Goal: Task Accomplishment & Management: Manage account settings

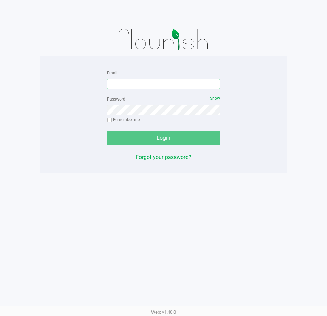
click at [130, 88] on input "Email" at bounding box center [164, 84] width 114 height 10
type input "Mhern@liveparallel.com"
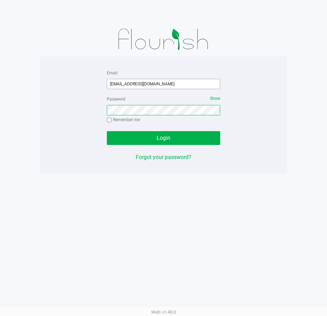
click at [107, 131] on button "Login" at bounding box center [164, 138] width 114 height 14
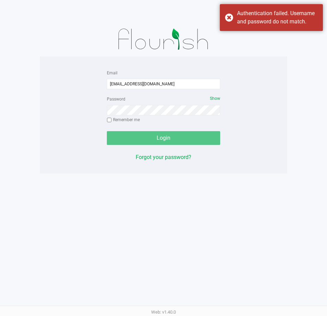
click at [182, 104] on div "Password Show Remember me" at bounding box center [164, 110] width 114 height 31
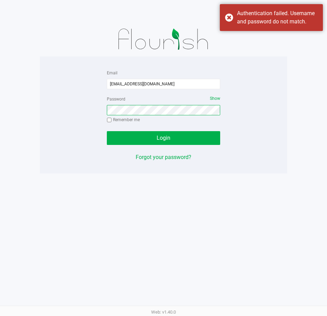
click at [107, 131] on button "Login" at bounding box center [164, 138] width 114 height 14
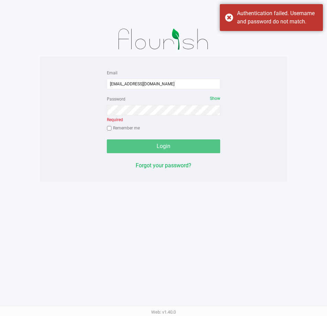
click at [184, 117] on div "Password Show Required Remember me" at bounding box center [164, 114] width 114 height 39
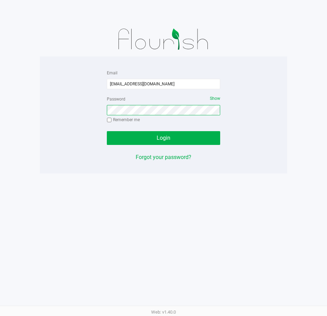
click at [107, 131] on button "Login" at bounding box center [164, 138] width 114 height 14
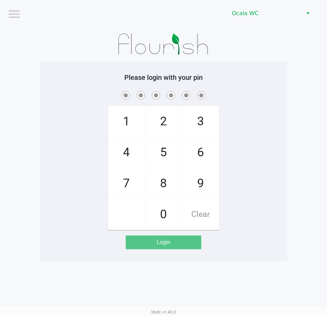
click at [291, 71] on app-pos-login-wrapper "Logout Ocala WC Please login with your pin 1 4 7 2 5 8 0 3 6 9 Clear Login" at bounding box center [163, 130] width 327 height 261
checkbox input "true"
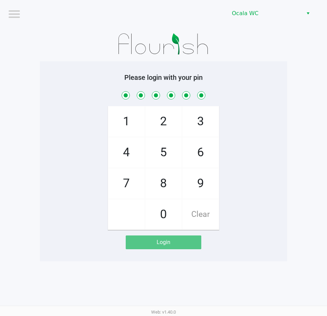
checkbox input "true"
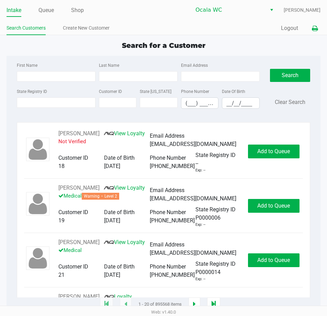
click at [317, 28] on icon at bounding box center [315, 28] width 6 height 5
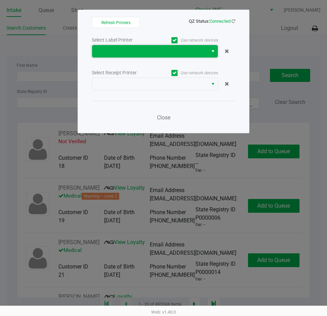
click at [145, 54] on span at bounding box center [150, 51] width 108 height 8
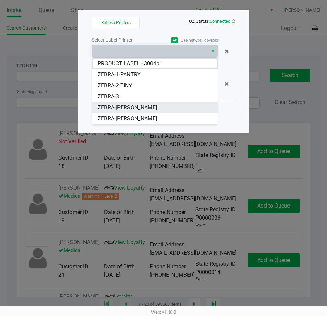
click at [158, 106] on li "ZEBRA-[PERSON_NAME]" at bounding box center [155, 107] width 126 height 11
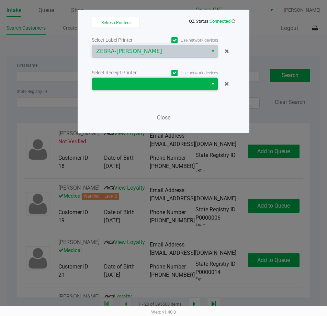
click at [175, 81] on span at bounding box center [150, 84] width 108 height 8
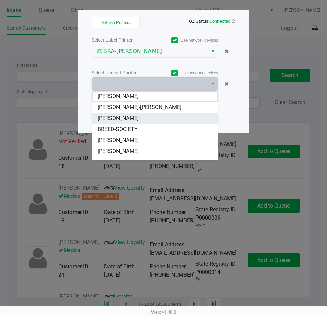
click at [169, 115] on li "BRANDY-CLARK" at bounding box center [155, 118] width 126 height 11
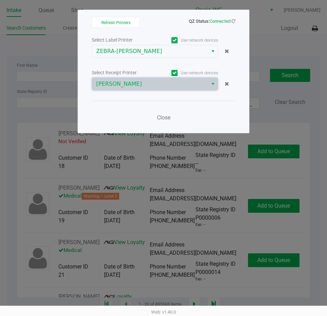
click at [200, 118] on div "Close" at bounding box center [164, 113] width 144 height 25
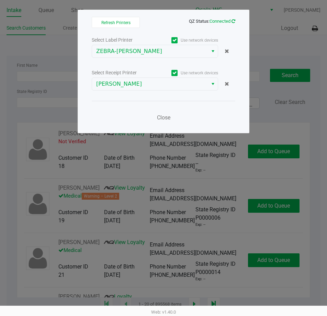
click at [233, 21] on icon at bounding box center [234, 21] width 4 height 4
click at [270, 38] on ngb-modal-window "Refresh Printers QZ Status: Connected Select Label Printer Use network devices …" at bounding box center [163, 158] width 327 height 316
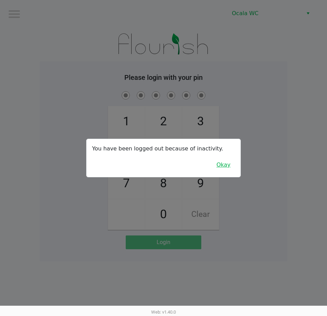
click at [222, 162] on button "Okay" at bounding box center [223, 164] width 23 height 13
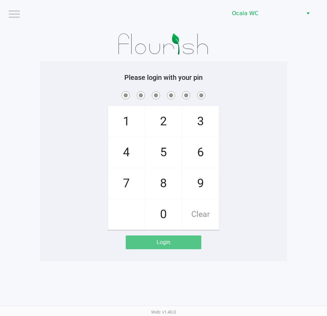
click at [270, 184] on div "1 4 7 2 5 8 0 3 6 9 Clear" at bounding box center [164, 160] width 248 height 140
checkbox input "true"
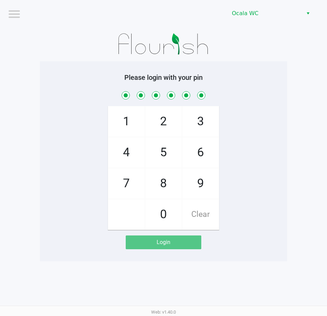
checkbox input "true"
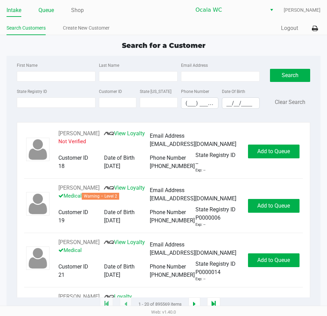
click at [45, 12] on link "Queue" at bounding box center [46, 11] width 15 height 10
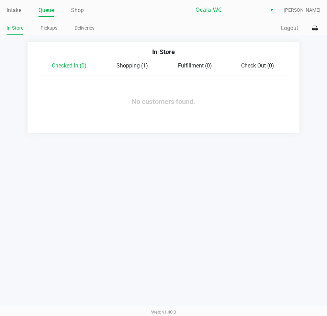
drag, startPoint x: 118, startPoint y: 170, endPoint x: 123, endPoint y: 141, distance: 29.3
click at [118, 171] on div "Intake Queue Shop Ocala WC Marjorie Hern In-Store Pickups Deliveries Quick Sale…" at bounding box center [163, 158] width 327 height 316
click at [11, 8] on link "Intake" at bounding box center [14, 11] width 15 height 10
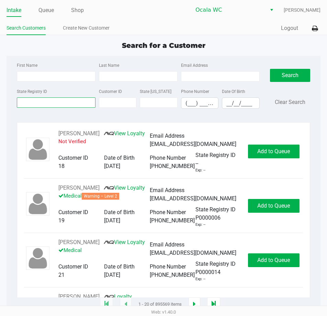
click at [65, 102] on input "State Registry ID" at bounding box center [56, 102] width 79 height 10
click at [85, 48] on div "Search for a Customer" at bounding box center [163, 45] width 325 height 10
type input "HEATHER"
type input "STEARNS"
type input "06/14/1975"
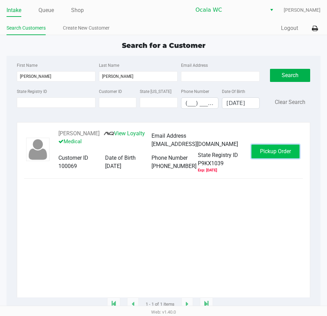
click at [288, 154] on span "Pickup Order" at bounding box center [275, 151] width 31 height 7
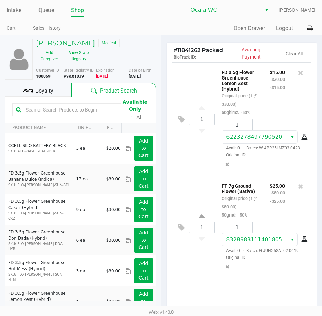
click at [55, 93] on div "Loyalty" at bounding box center [38, 90] width 66 height 14
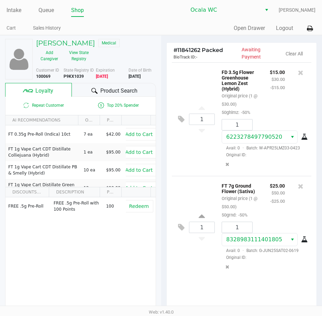
scroll to position [87, 0]
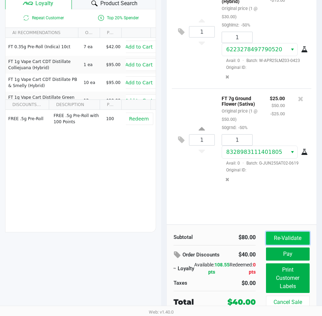
click at [291, 243] on button "Re-Validate" at bounding box center [288, 237] width 44 height 13
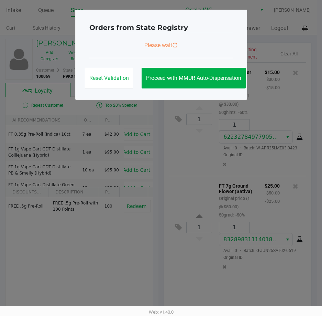
scroll to position [0, 0]
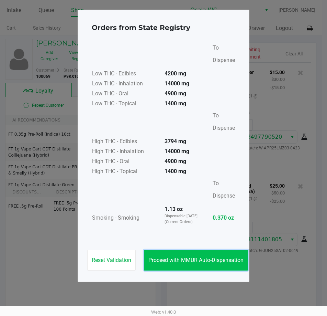
click at [225, 256] on button "Proceed with MMUR Auto-Dispensation" at bounding box center [196, 260] width 104 height 21
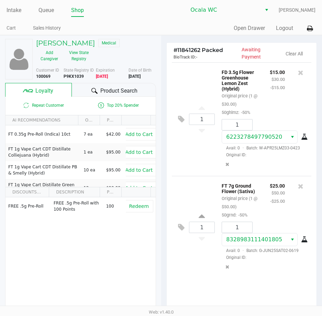
click at [118, 89] on span "Product Search" at bounding box center [118, 91] width 37 height 8
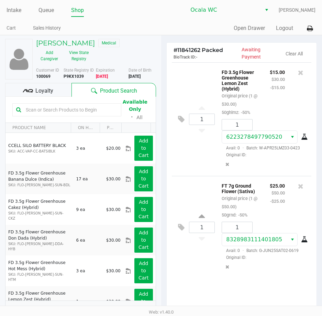
click at [54, 108] on input "text" at bounding box center [70, 110] width 95 height 10
type input "1-JUL25YON01-0730"
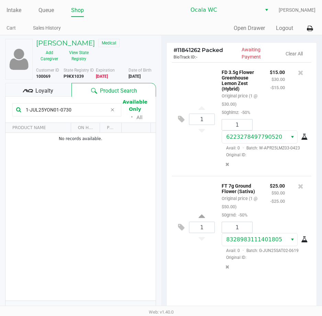
click at [217, 278] on div "1 FT 7g Ground Flower (Sativa) Original price (1 @ $50.00) 50grnd: -50% $25.00 …" at bounding box center [242, 227] width 140 height 103
click at [215, 273] on div "FT 7g Ground Flower (Sativa) Original price (1 @ $50.00) 50grnd: -50% $25.00 $5…" at bounding box center [260, 227] width 91 height 92
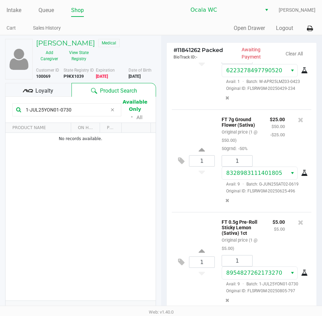
click at [37, 87] on span "Loyalty" at bounding box center [44, 91] width 18 height 8
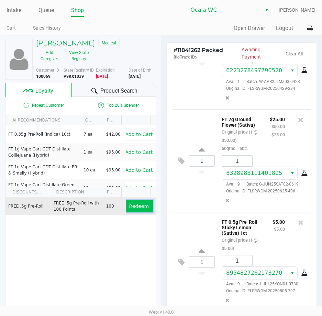
drag, startPoint x: 128, startPoint y: 206, endPoint x: 162, endPoint y: 217, distance: 34.9
click at [129, 207] on span "Redeem" at bounding box center [139, 206] width 20 height 6
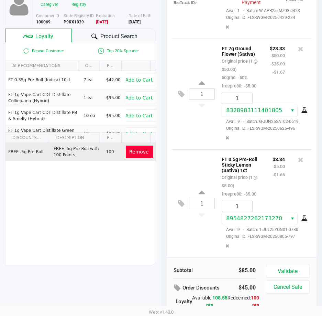
scroll to position [86, 0]
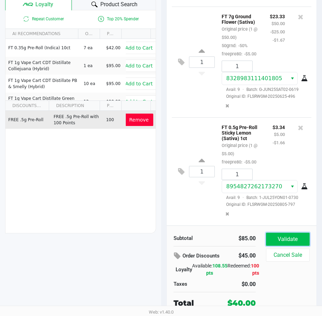
click at [283, 237] on button "Validate" at bounding box center [288, 239] width 44 height 13
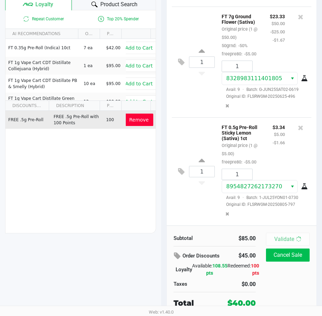
scroll to position [0, 0]
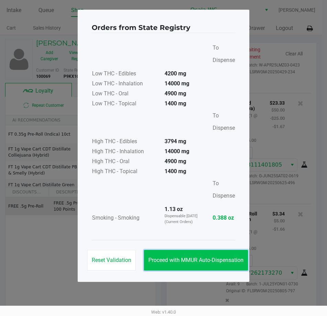
click at [193, 251] on button "Proceed with MMUR Auto-Dispensation" at bounding box center [196, 260] width 104 height 21
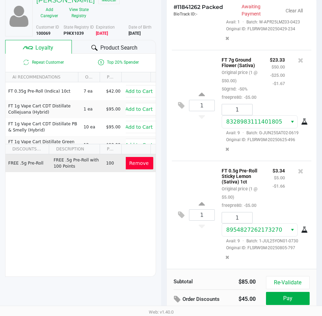
scroll to position [87, 0]
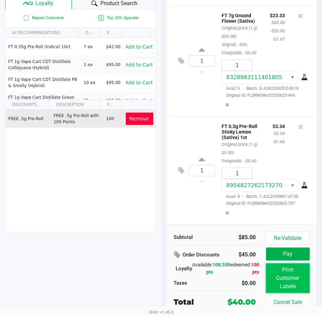
click at [286, 272] on button "Print Customer Labels" at bounding box center [288, 278] width 44 height 30
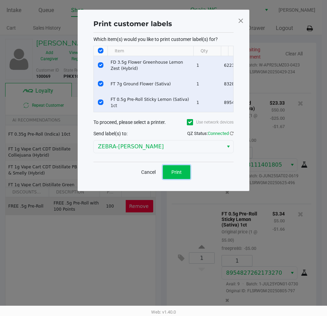
click at [183, 177] on button "Print" at bounding box center [177, 172] width 28 height 14
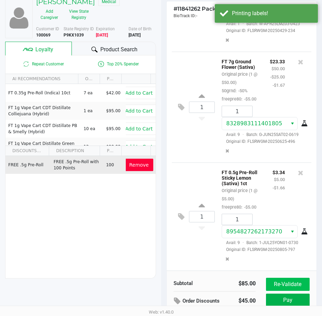
scroll to position [87, 0]
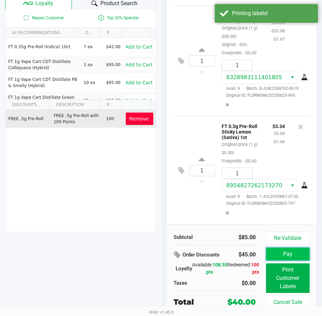
click at [292, 257] on button "Pay" at bounding box center [288, 253] width 44 height 13
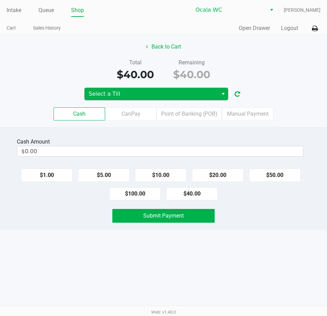
click at [144, 89] on span "Select a Till" at bounding box center [152, 94] width 134 height 12
click at [190, 91] on span "Select a Till" at bounding box center [152, 94] width 126 height 8
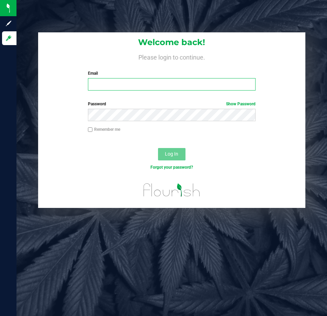
drag, startPoint x: 133, startPoint y: 86, endPoint x: 129, endPoint y: 87, distance: 4.3
click at [131, 87] on input "Email" at bounding box center [172, 84] width 168 height 12
type input "[EMAIL_ADDRESS][DOMAIN_NAME]"
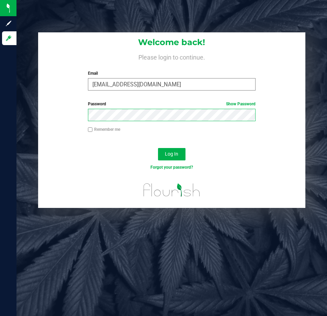
click at [158, 148] on button "Log In" at bounding box center [172, 154] width 28 height 12
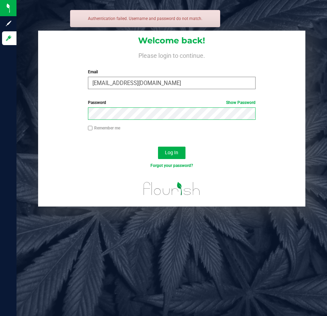
click at [158, 147] on button "Log In" at bounding box center [172, 153] width 28 height 12
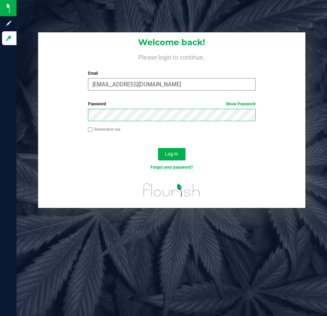
click at [158, 148] on button "Log In" at bounding box center [172, 154] width 28 height 12
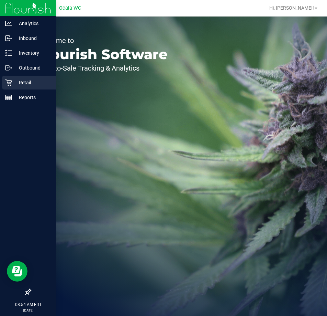
click at [5, 84] on div "Retail" at bounding box center [29, 83] width 54 height 14
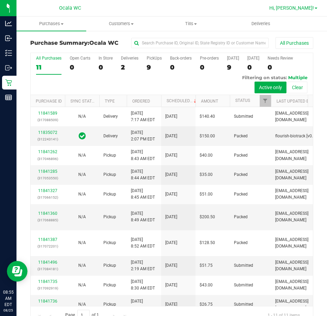
click at [304, 6] on span "Hi, [PERSON_NAME]!" at bounding box center [292, 8] width 45 height 6
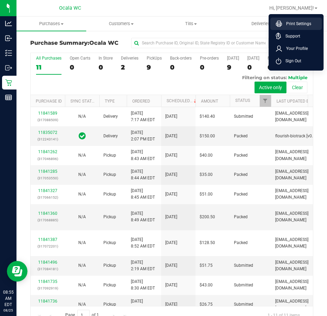
click at [302, 26] on span "Print Settings" at bounding box center [296, 23] width 29 height 7
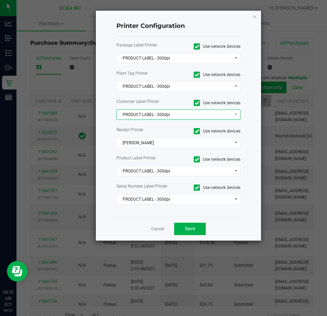
click at [161, 112] on span "PRODUCT LABEL - 300dpi" at bounding box center [174, 115] width 115 height 10
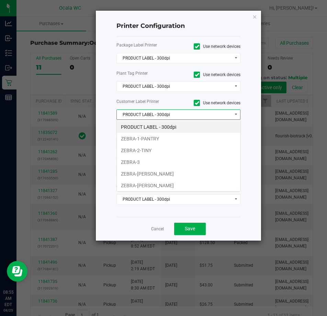
scroll to position [10, 124]
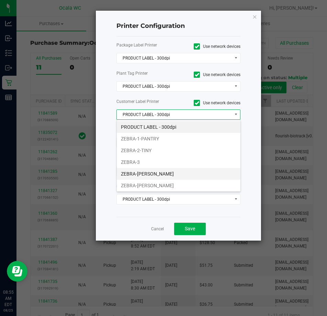
click at [157, 172] on li "ZEBRA-BRANDY-CLARK" at bounding box center [179, 174] width 124 height 12
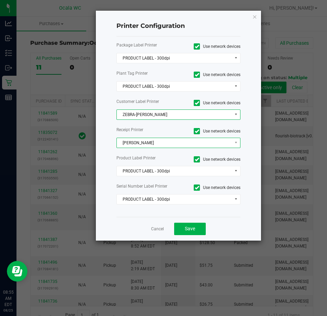
click at [161, 143] on span "BRAD-PITT" at bounding box center [174, 143] width 115 height 10
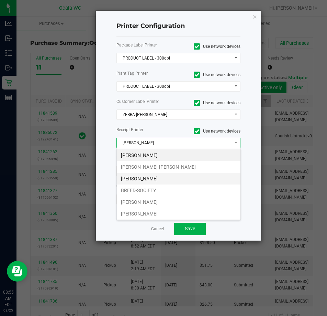
click at [165, 177] on li "[PERSON_NAME]" at bounding box center [179, 179] width 124 height 12
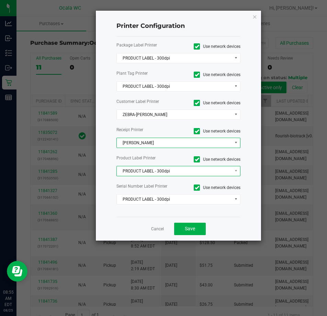
click at [167, 170] on span "PRODUCT LABEL - 300dpi" at bounding box center [174, 171] width 115 height 10
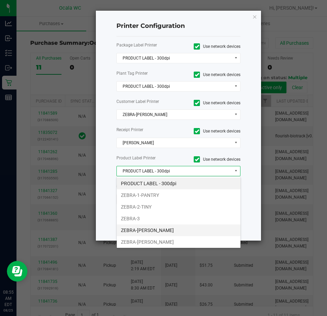
click at [173, 229] on li "ZEBRA-[PERSON_NAME]" at bounding box center [179, 230] width 124 height 12
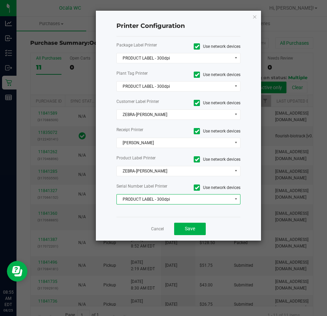
click at [162, 196] on span "PRODUCT LABEL - 300dpi" at bounding box center [174, 199] width 115 height 10
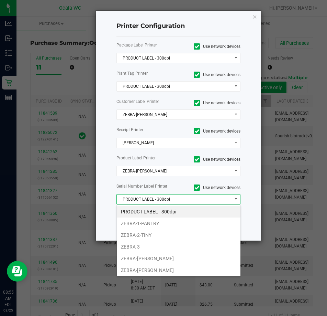
click at [151, 195] on span "PRODUCT LABEL - 300dpi" at bounding box center [174, 199] width 115 height 10
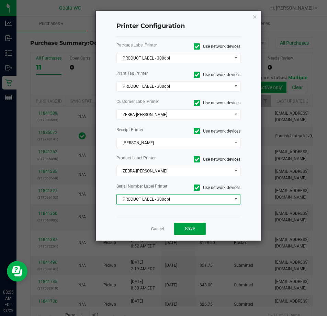
click at [195, 230] on button "Save" at bounding box center [190, 229] width 32 height 12
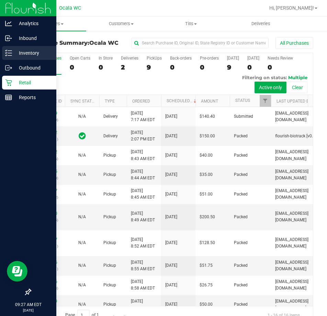
click at [14, 53] on p "Inventory" at bounding box center [32, 53] width 41 height 8
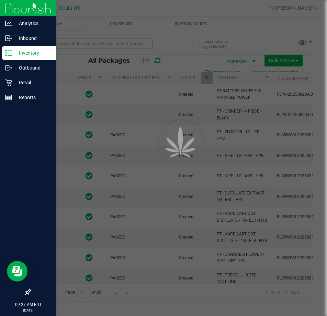
click at [116, 43] on div at bounding box center [163, 158] width 327 height 316
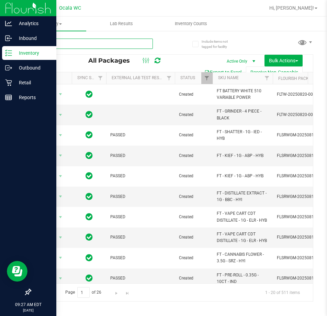
click at [116, 43] on input "text" at bounding box center [91, 44] width 123 height 10
type input "5226726721016326"
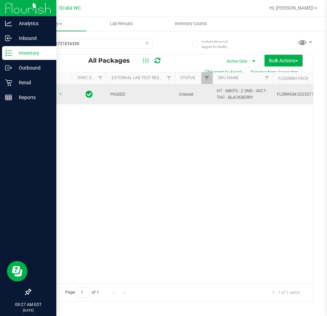
click at [45, 91] on span "Action" at bounding box center [46, 94] width 19 height 10
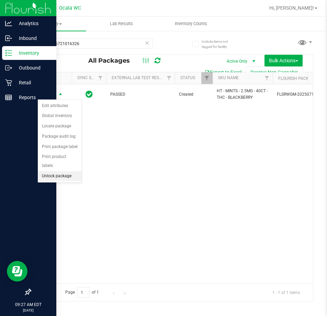
click at [62, 171] on li "Unlock package" at bounding box center [60, 176] width 44 height 10
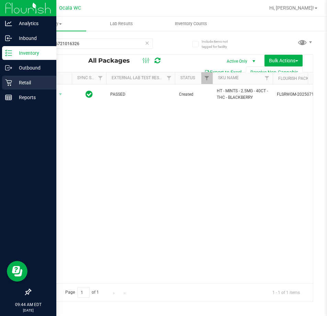
click at [23, 82] on p "Retail" at bounding box center [32, 82] width 41 height 8
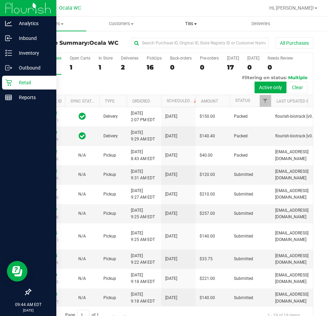
click at [197, 24] on span at bounding box center [195, 23] width 3 height 1
click at [181, 42] on span "Manage tills" at bounding box center [180, 42] width 46 height 6
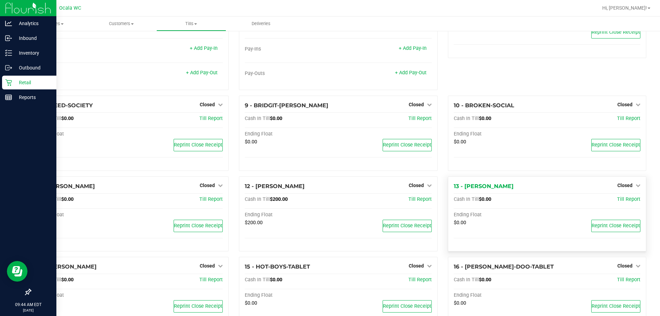
scroll to position [172, 0]
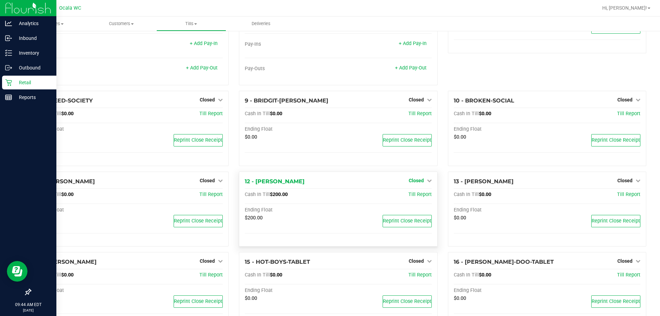
click at [327, 179] on span "Closed" at bounding box center [416, 181] width 15 height 6
click at [327, 195] on link "Open Till" at bounding box center [416, 195] width 18 height 6
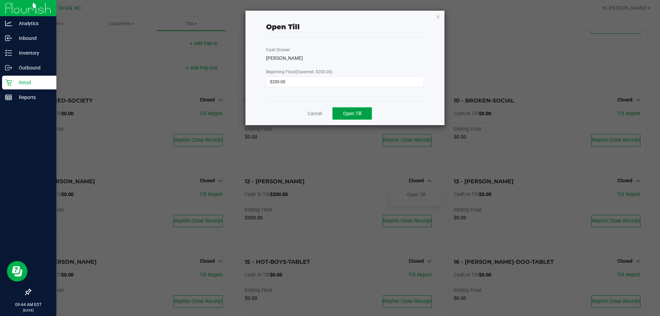
click at [327, 111] on span "Open Till" at bounding box center [352, 114] width 18 height 6
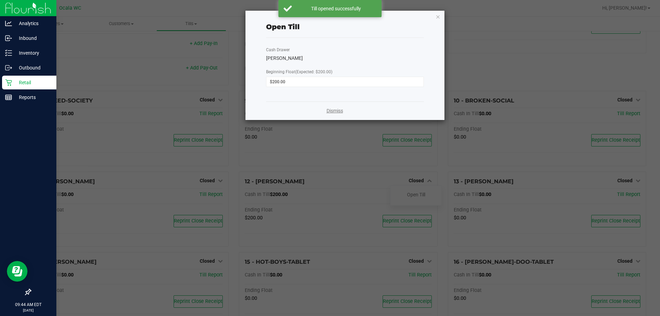
click at [327, 111] on link "Dismiss" at bounding box center [335, 110] width 17 height 7
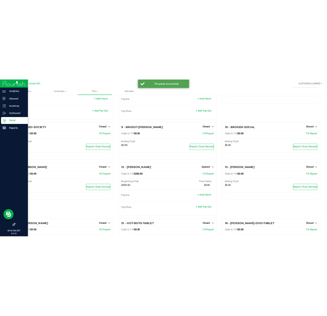
scroll to position [33, 0]
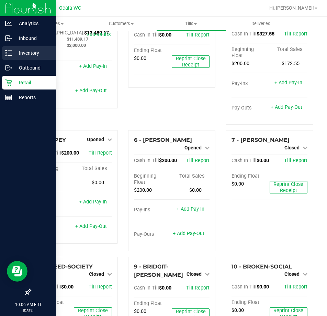
click at [8, 49] on div "Inventory" at bounding box center [29, 53] width 54 height 14
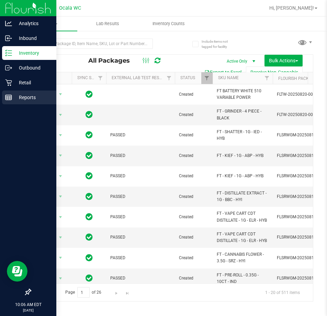
click at [13, 94] on p "Reports" at bounding box center [32, 97] width 41 height 8
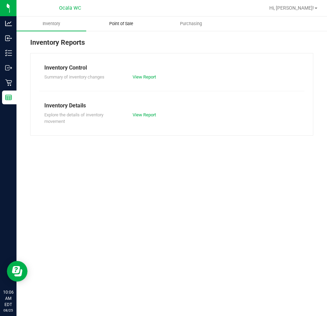
click at [129, 21] on span "Point of Sale" at bounding box center [121, 24] width 43 height 6
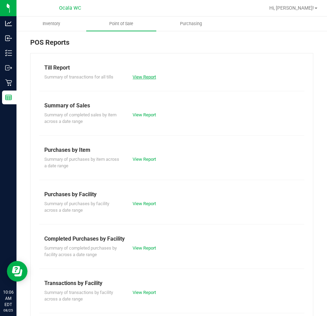
click at [148, 75] on link "View Report" at bounding box center [144, 76] width 23 height 5
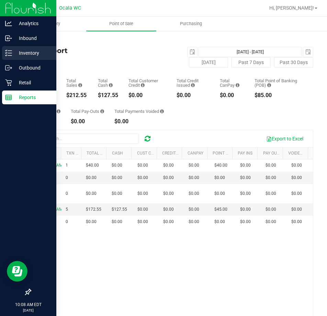
click at [12, 53] on line at bounding box center [10, 53] width 4 height 0
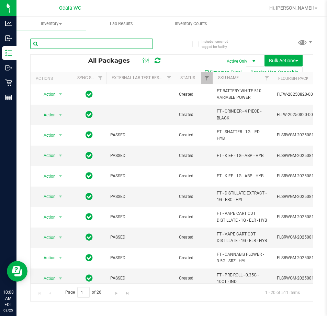
click at [105, 41] on input "text" at bounding box center [91, 44] width 123 height 10
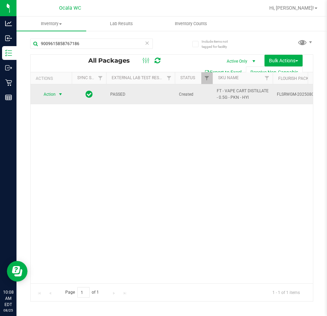
click at [50, 93] on span "Action" at bounding box center [46, 94] width 19 height 10
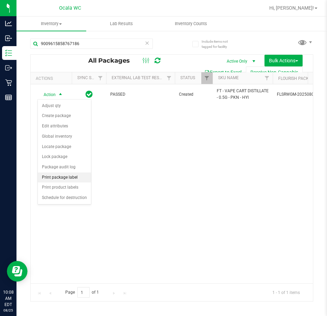
click at [68, 177] on li "Print package label" at bounding box center [64, 177] width 53 height 10
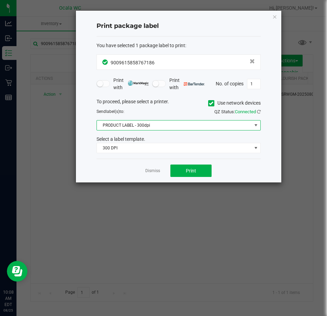
click at [229, 127] on span "PRODUCT LABEL - 300dpi" at bounding box center [174, 125] width 155 height 10
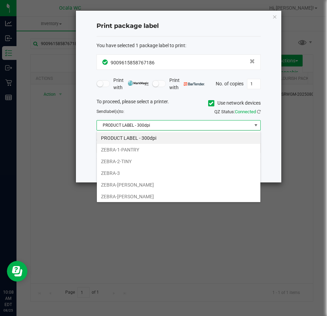
scroll to position [10, 164]
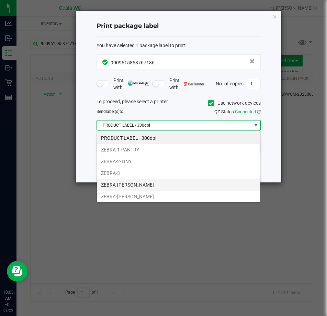
click at [163, 186] on li "ZEBRA-BRANDY-CLARK" at bounding box center [179, 185] width 164 height 12
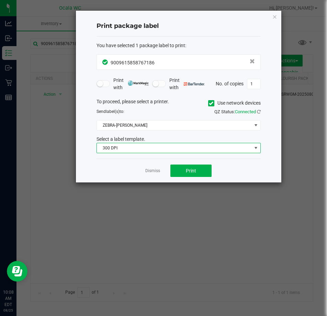
click at [160, 148] on span "300 DPI" at bounding box center [174, 148] width 155 height 10
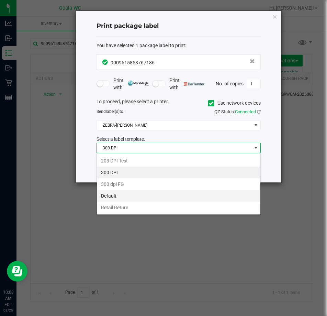
click at [137, 193] on li "Default" at bounding box center [179, 196] width 164 height 12
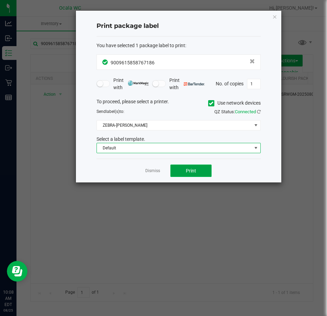
click at [197, 173] on button "Print" at bounding box center [191, 170] width 41 height 12
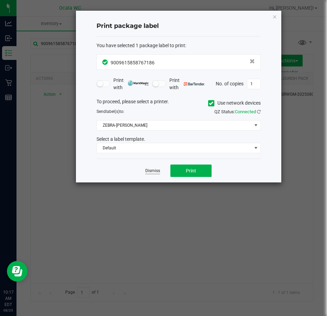
click at [149, 173] on link "Dismiss" at bounding box center [152, 171] width 15 height 6
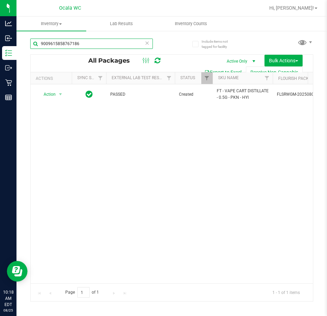
drag, startPoint x: 98, startPoint y: 45, endPoint x: -239, endPoint y: 65, distance: 337.7
click at [0, 65] on html "Analytics Inbound Inventory Outbound Retail Reports 10:18 AM EDT 08/25/2025 08/…" at bounding box center [163, 158] width 327 height 316
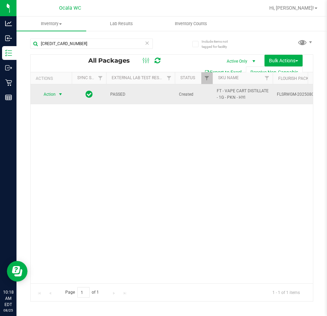
click at [48, 91] on span "Action" at bounding box center [46, 94] width 19 height 10
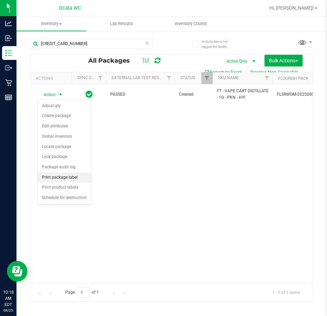
click at [82, 178] on li "Print package label" at bounding box center [64, 177] width 53 height 10
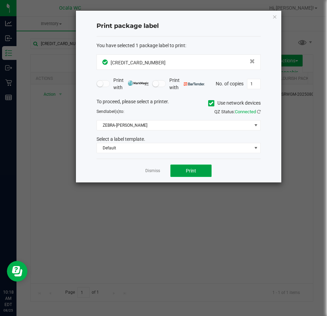
click at [198, 169] on button "Print" at bounding box center [191, 170] width 41 height 12
click at [157, 167] on app-cancel-button "Dismiss" at bounding box center [152, 170] width 15 height 7
click at [157, 172] on link "Dismiss" at bounding box center [152, 171] width 15 height 6
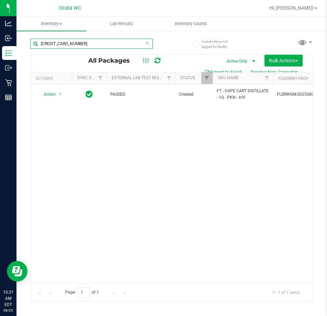
drag, startPoint x: 95, startPoint y: 44, endPoint x: -10, endPoint y: 47, distance: 105.0
click at [0, 47] on html "Analytics Inbound Inventory Outbound Retail Reports 10:21 AM EDT 08/25/2025 08/…" at bounding box center [163, 158] width 327 height 316
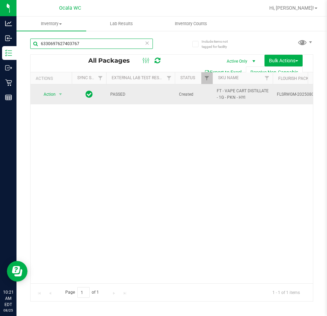
type input "6330697627403767"
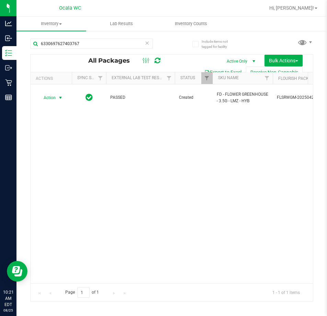
drag, startPoint x: 51, startPoint y: 91, endPoint x: 52, endPoint y: 100, distance: 8.7
click at [51, 93] on span "Action" at bounding box center [46, 98] width 19 height 10
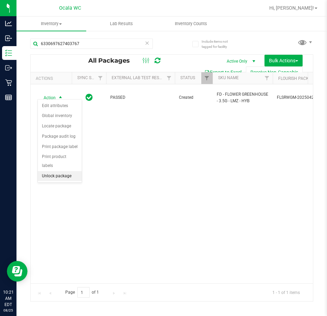
click at [68, 171] on li "Unlock package" at bounding box center [60, 176] width 44 height 10
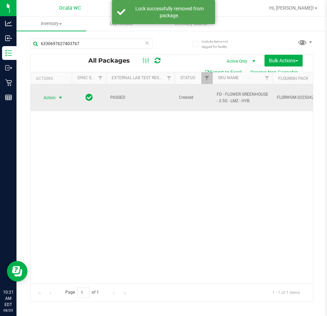
click at [53, 93] on span "Action" at bounding box center [46, 98] width 19 height 10
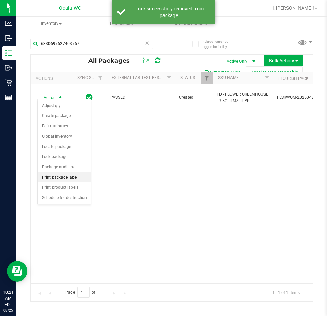
click at [73, 176] on li "Print package label" at bounding box center [64, 177] width 53 height 10
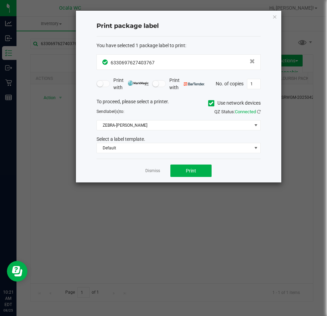
click at [187, 179] on div "Dismiss Print" at bounding box center [179, 171] width 164 height 24
click at [187, 166] on button "Print" at bounding box center [191, 170] width 41 height 12
click at [158, 169] on link "Dismiss" at bounding box center [152, 171] width 15 height 6
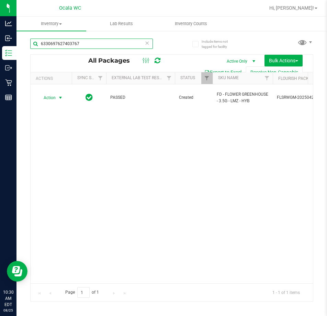
drag, startPoint x: 97, startPoint y: 44, endPoint x: -334, endPoint y: 20, distance: 432.4
click at [0, 20] on html "Analytics Inbound Inventory Outbound Retail Reports 10:30 AM EDT 08/25/2025 08/…" at bounding box center [163, 158] width 327 height 316
type input "3471969114168976"
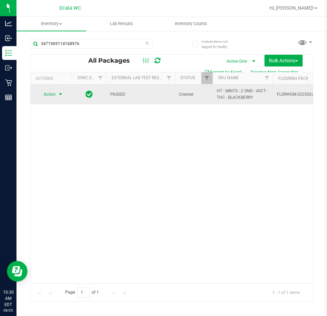
click at [46, 91] on span "Action" at bounding box center [46, 94] width 19 height 10
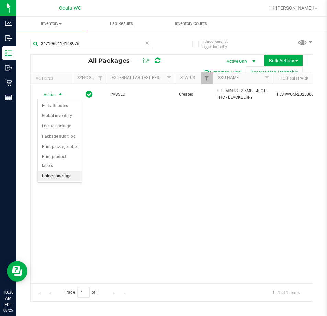
click at [63, 171] on li "Unlock package" at bounding box center [60, 176] width 44 height 10
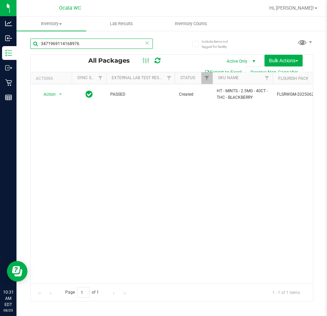
drag, startPoint x: 94, startPoint y: 42, endPoint x: -290, endPoint y: 1, distance: 386.4
click at [0, 1] on html "Analytics Inbound Inventory Outbound Retail Reports 10:31 AM EDT 08/25/2025 08/…" at bounding box center [163, 158] width 327 height 316
type input "0752230590920590"
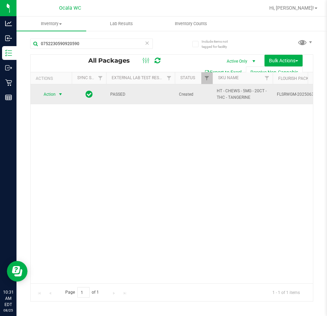
click at [52, 95] on span "Action" at bounding box center [46, 94] width 19 height 10
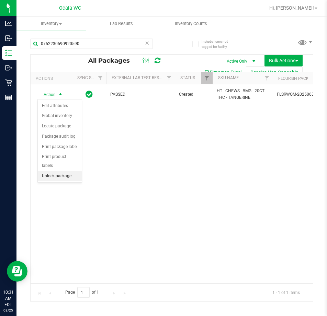
click at [65, 171] on li "Unlock package" at bounding box center [60, 176] width 44 height 10
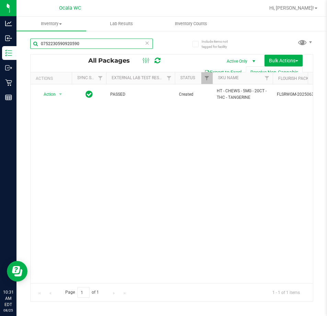
drag, startPoint x: 57, startPoint y: 48, endPoint x: -46, endPoint y: 20, distance: 106.2
click at [0, 20] on html "Analytics Inbound Inventory Outbound Retail Reports 10:31 AM EDT 08/25/2025 08/…" at bounding box center [163, 158] width 327 height 316
type input "0903466266350203"
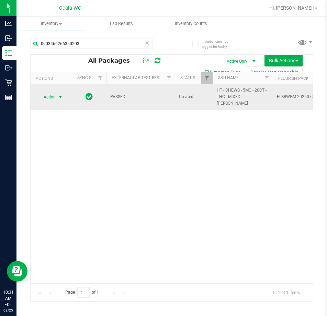
click at [47, 96] on span "Action" at bounding box center [46, 97] width 19 height 10
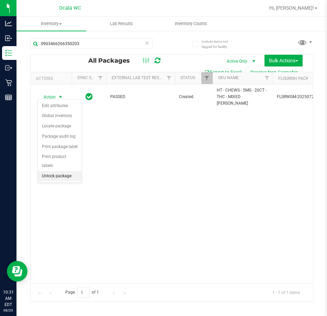
click at [58, 171] on li "Unlock package" at bounding box center [60, 176] width 44 height 10
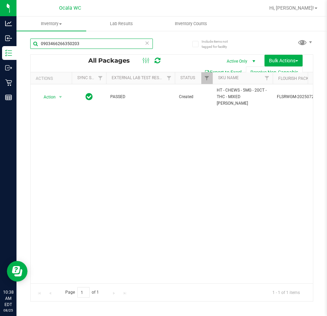
drag, startPoint x: 89, startPoint y: 42, endPoint x: -334, endPoint y: 5, distance: 425.0
click at [0, 5] on html "Analytics Inbound Inventory Outbound Retail Reports 10:38 AM EDT 08/25/2025 08/…" at bounding box center [163, 158] width 327 height 316
type input "3471969114168976"
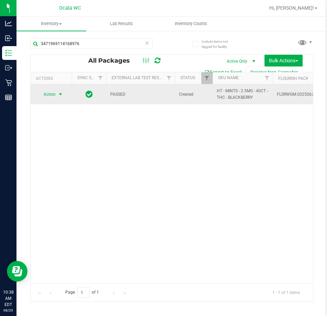
click at [52, 93] on span "Action" at bounding box center [46, 94] width 19 height 10
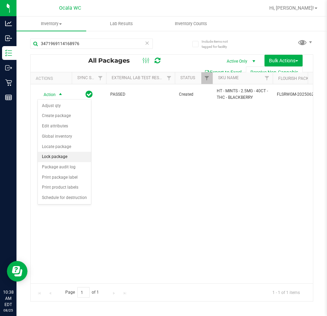
click at [72, 155] on li "Lock package" at bounding box center [64, 157] width 53 height 10
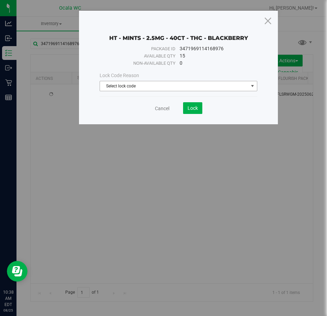
click at [163, 88] on span "Select lock code" at bounding box center [174, 86] width 148 height 10
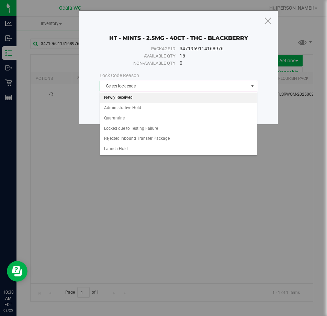
click at [147, 100] on li "Newly Received" at bounding box center [178, 98] width 157 height 10
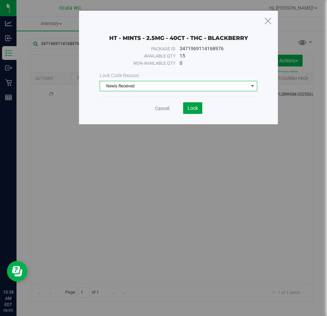
click at [198, 103] on button "Lock" at bounding box center [192, 108] width 19 height 12
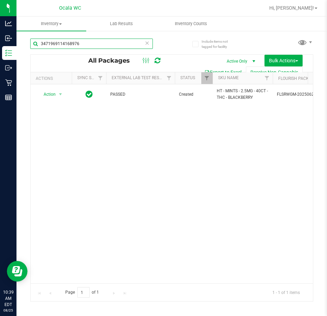
drag, startPoint x: 25, startPoint y: 31, endPoint x: -334, endPoint y: -32, distance: 365.0
click at [0, 0] on html "Analytics Inbound Inventory Outbound Retail Reports 10:39 AM EDT 08/25/2025 08/…" at bounding box center [163, 158] width 327 height 316
type input "1560880931841376"
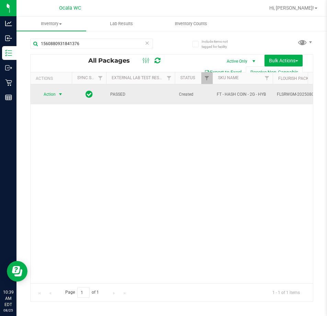
click at [52, 93] on span "Action" at bounding box center [46, 94] width 19 height 10
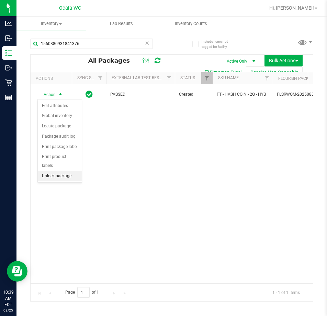
click at [69, 171] on li "Unlock package" at bounding box center [60, 176] width 44 height 10
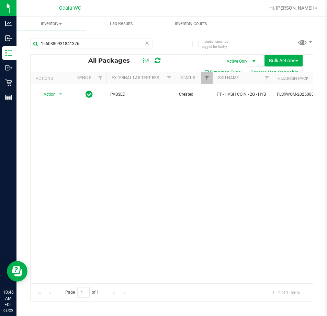
click at [161, 138] on div "Action Action Adjust qty Create package Edit attributes Global inventory Locate…" at bounding box center [172, 183] width 283 height 199
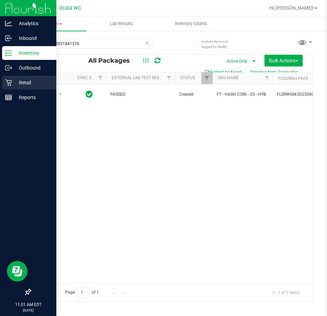
click at [12, 84] on p "Retail" at bounding box center [32, 82] width 41 height 8
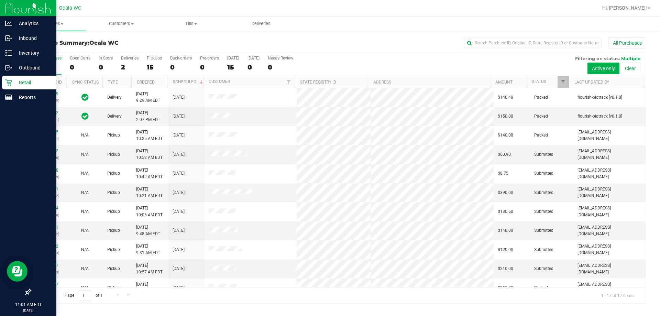
scroll to position [34, 0]
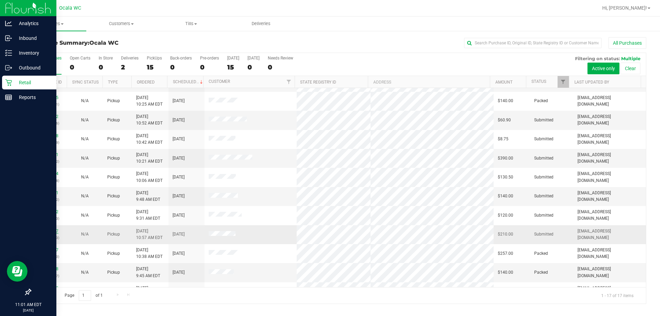
click at [52, 232] on link "11842067" at bounding box center [48, 231] width 19 height 5
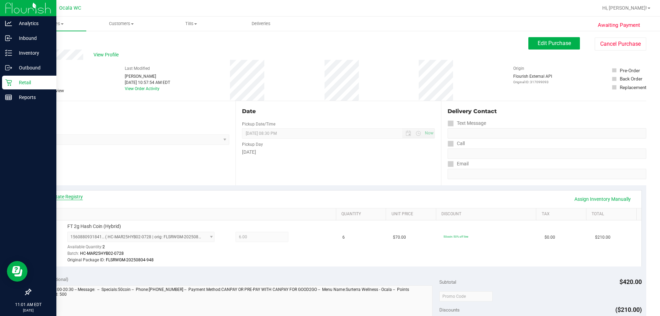
click at [60, 194] on link "View State Registry" at bounding box center [62, 196] width 41 height 7
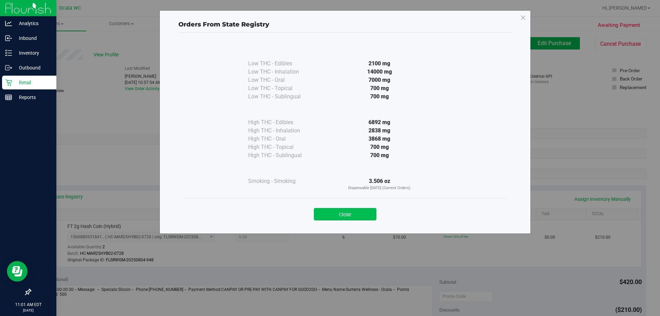
click at [327, 216] on button "Close" at bounding box center [345, 214] width 63 height 12
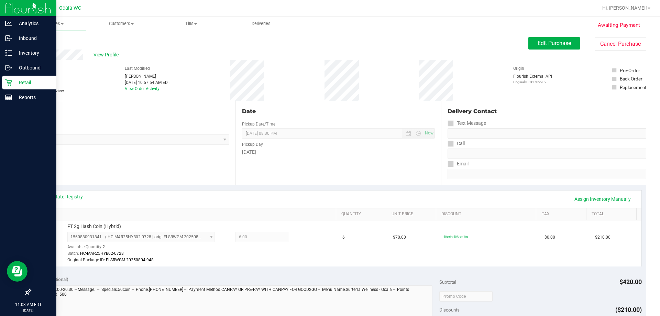
click at [327, 77] on div "# 11842067 BioTrack ID: - Submitted Needs review Last Modified Samantha McCurdy…" at bounding box center [338, 80] width 616 height 41
click at [327, 122] on div "Date Pickup Date/Time 08/25/2025 Now 08/25/2025 08:30 PM Now Pickup Day Monday" at bounding box center [338, 143] width 205 height 84
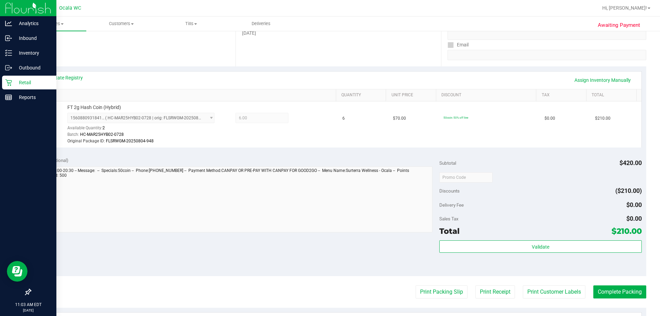
scroll to position [138, 0]
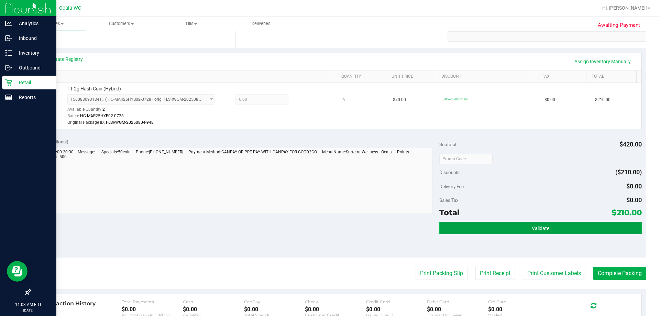
click at [327, 224] on button "Validate" at bounding box center [541, 228] width 202 height 12
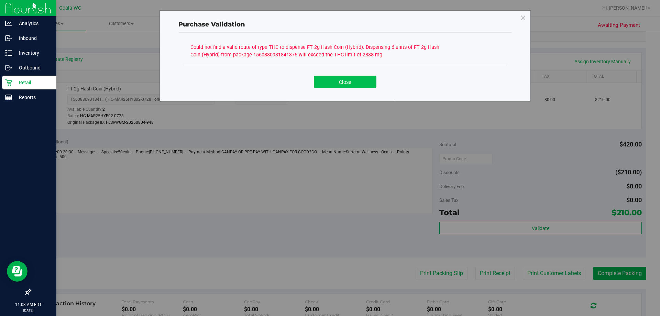
click at [327, 82] on button "Close" at bounding box center [345, 82] width 63 height 12
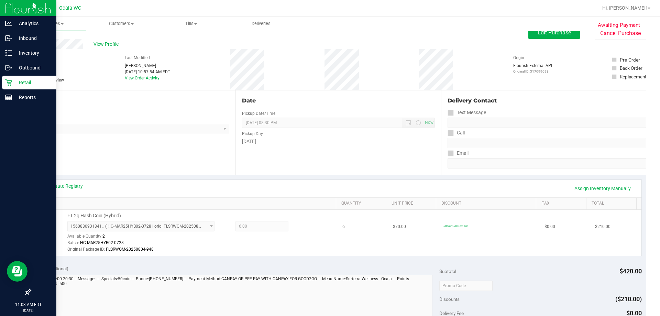
scroll to position [0, 0]
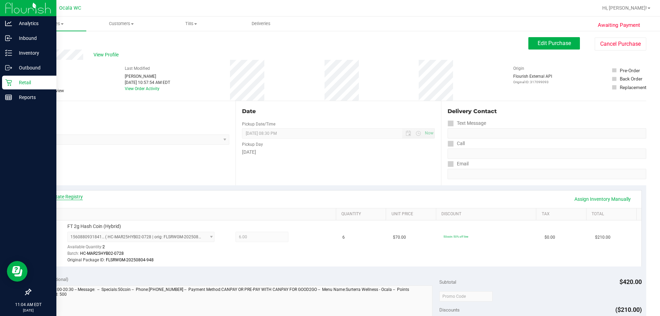
click at [69, 195] on link "View State Registry" at bounding box center [62, 196] width 41 height 7
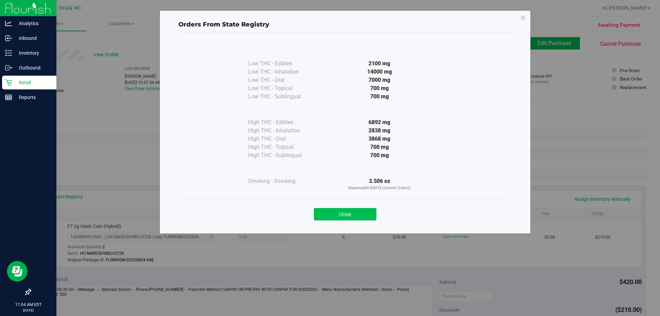
click at [327, 215] on button "Close" at bounding box center [345, 214] width 63 height 12
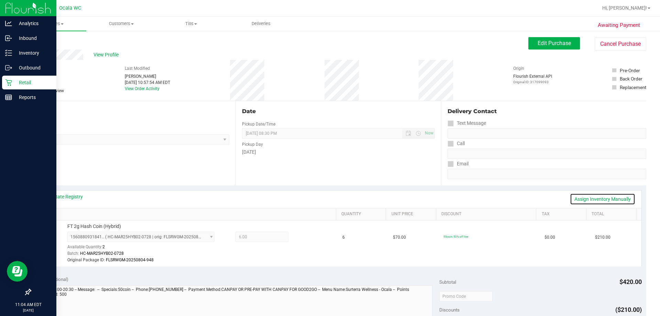
click at [327, 201] on link "Assign Inventory Manually" at bounding box center [602, 199] width 65 height 12
click at [301, 238] on icon at bounding box center [304, 238] width 7 height 8
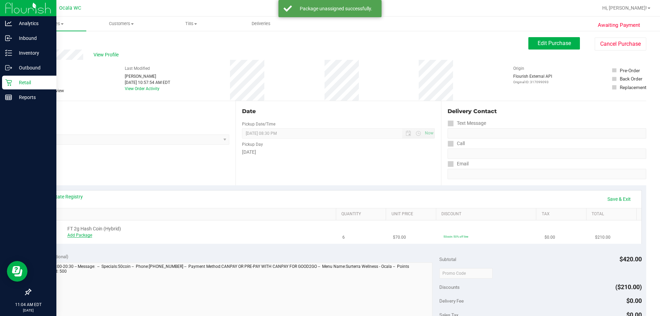
click at [83, 233] on link "Add Package" at bounding box center [79, 235] width 25 height 5
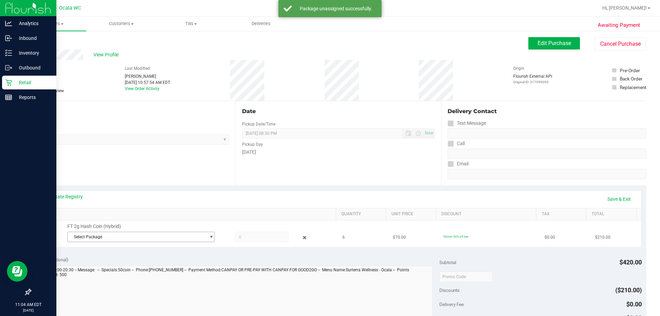
click at [123, 236] on span "Select Package" at bounding box center [137, 237] width 138 height 10
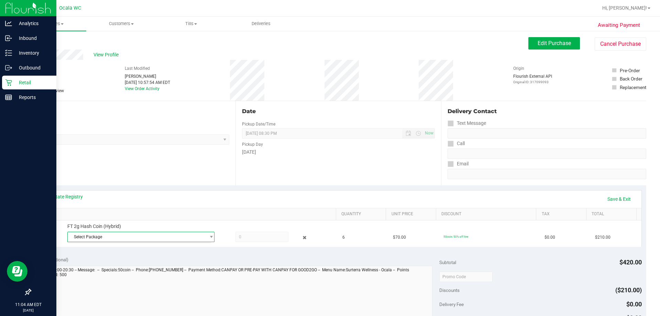
click at [271, 203] on div "View State Registry Save & Exit" at bounding box center [339, 199] width 594 height 12
drag, startPoint x: 235, startPoint y: 201, endPoint x: 231, endPoint y: 207, distance: 7.7
click at [234, 201] on div "View State Registry Save & Exit" at bounding box center [339, 199] width 594 height 12
click at [327, 199] on link "Save & Exit" at bounding box center [619, 199] width 32 height 12
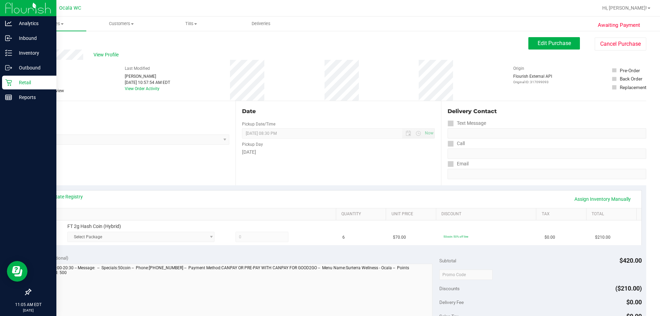
click at [276, 208] on th "SKU" at bounding box center [185, 214] width 301 height 12
click link "Assign Inventory Manually" at bounding box center [602, 199] width 65 height 12
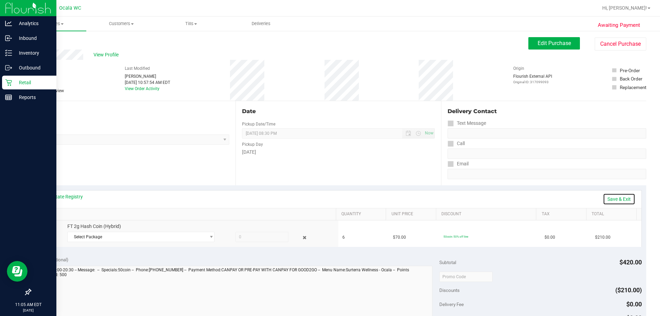
click at [327, 200] on link "Save & Exit" at bounding box center [619, 199] width 32 height 12
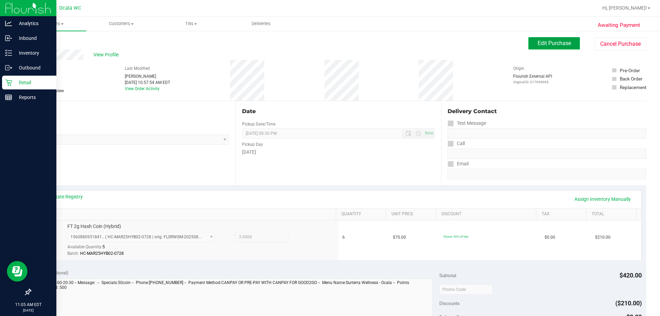
click at [327, 43] on span "Edit Purchase" at bounding box center [554, 43] width 33 height 7
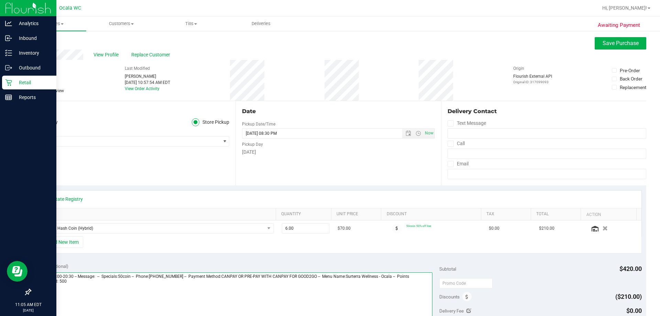
click at [119, 282] on textarea at bounding box center [234, 305] width 398 height 66
type textarea "Monday 08/25/2025 09:00-20:30 -- Message: -- Specials:50coin -- Phone:305343943…"
click at [108, 53] on span "View Profile" at bounding box center [108, 54] width 28 height 7
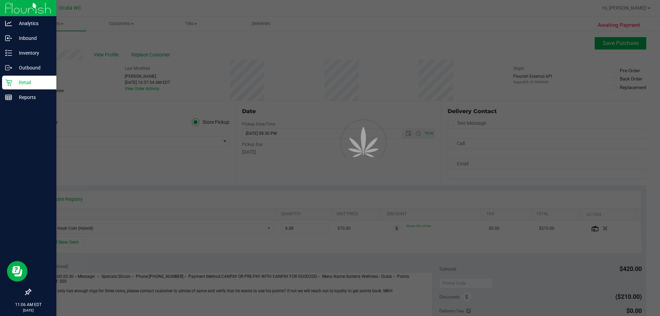
click at [327, 46] on div at bounding box center [330, 158] width 660 height 316
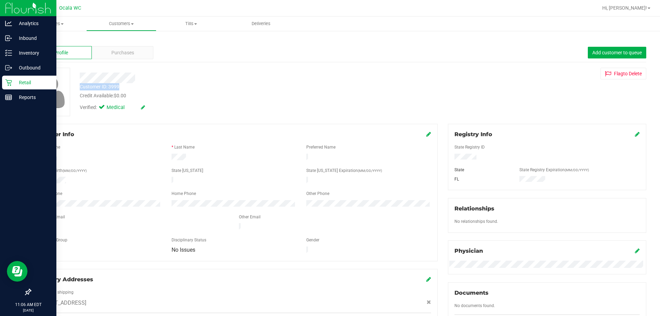
drag, startPoint x: 143, startPoint y: 86, endPoint x: 79, endPoint y: 87, distance: 64.0
click at [79, 87] on div "Customer ID: 3999 Credit Available: $0.00" at bounding box center [231, 91] width 313 height 16
copy div "Customer ID: 3999"
click at [135, 55] on div "Purchases" at bounding box center [123, 52] width 62 height 13
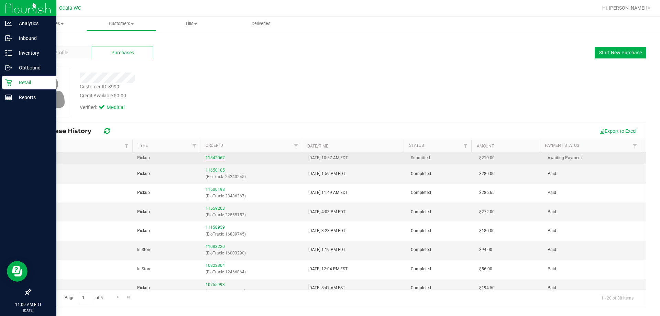
click at [207, 158] on link "11842067" at bounding box center [215, 157] width 19 height 5
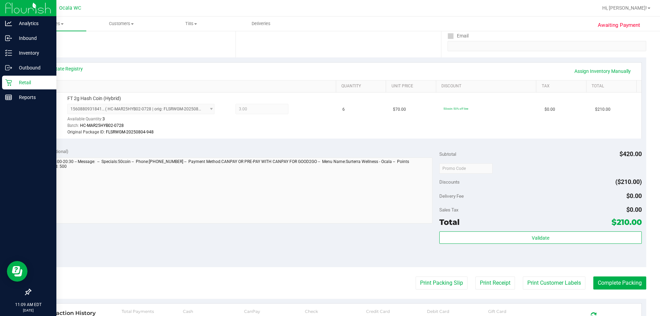
scroll to position [172, 0]
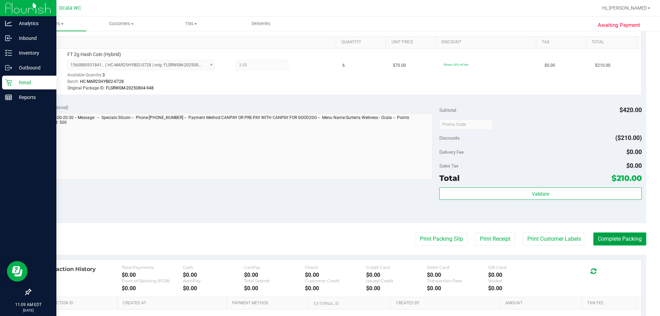
click at [327, 238] on button "Complete Packing" at bounding box center [620, 239] width 53 height 13
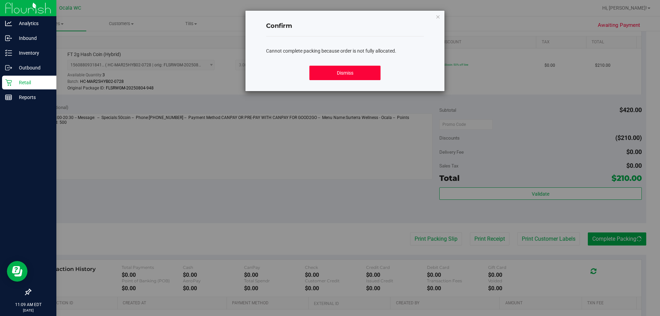
click at [327, 75] on button "Dismiss" at bounding box center [345, 73] width 71 height 14
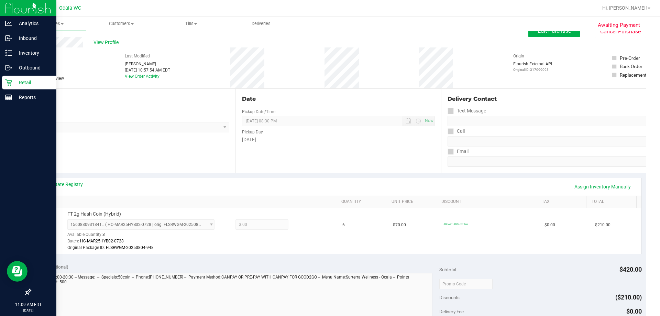
scroll to position [0, 0]
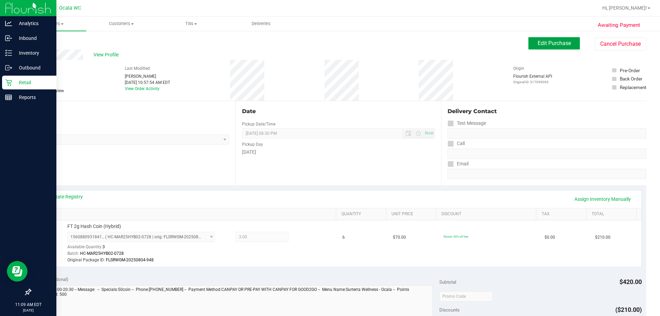
click at [327, 42] on span "Edit Purchase" at bounding box center [554, 43] width 33 height 7
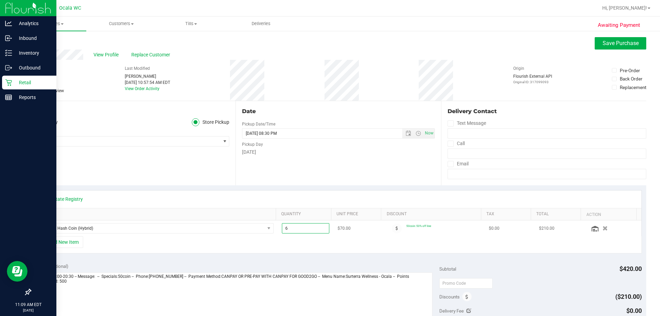
drag, startPoint x: 291, startPoint y: 229, endPoint x: 283, endPoint y: 229, distance: 7.2
click at [283, 229] on span "6.00 6" at bounding box center [306, 228] width 48 height 10
type input "3"
click at [327, 42] on button "Save Purchase" at bounding box center [621, 43] width 52 height 12
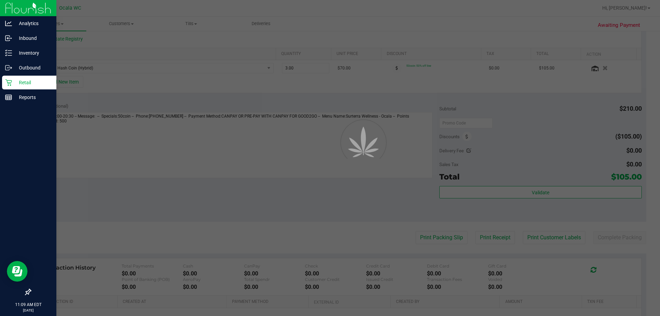
scroll to position [206, 0]
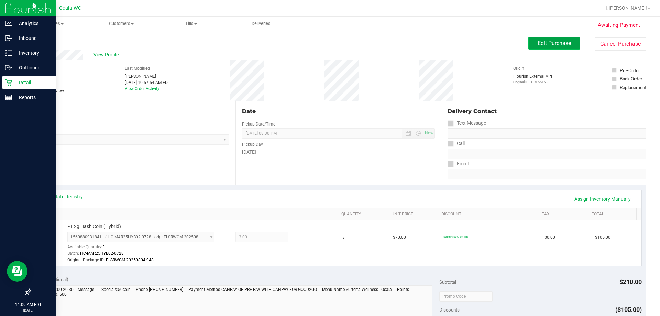
click at [327, 43] on span "Edit Purchase" at bounding box center [554, 43] width 33 height 7
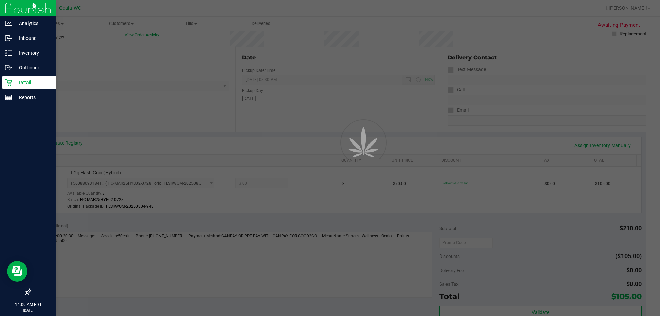
scroll to position [69, 0]
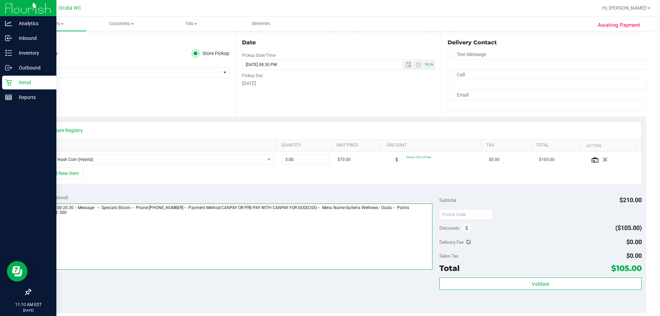
click at [107, 217] on textarea at bounding box center [234, 237] width 398 height 66
click at [176, 252] on textarea at bounding box center [234, 237] width 398 height 66
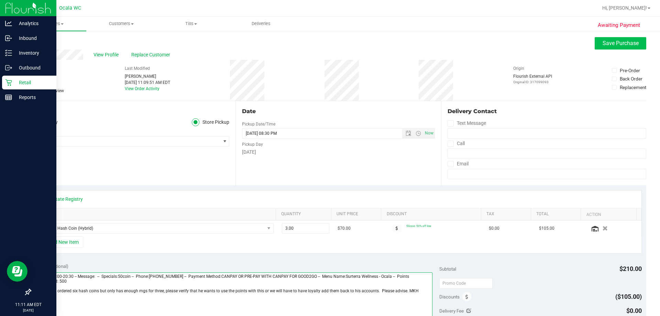
type textarea "Monday 08/25/2025 09:00-20:30 -- Message: -- Specials:50coin -- Phone:305343943…"
click at [327, 43] on span "Save Purchase" at bounding box center [621, 43] width 36 height 7
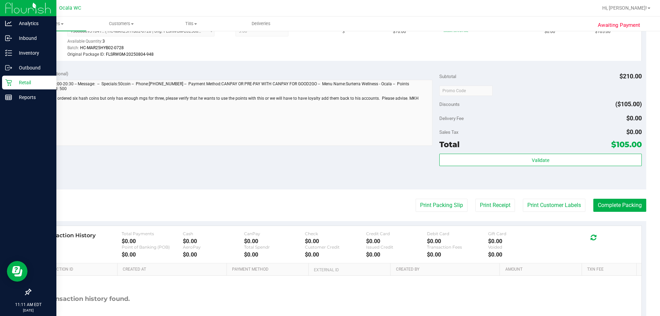
scroll to position [206, 0]
click at [327, 203] on button "Complete Packing" at bounding box center [620, 204] width 53 height 13
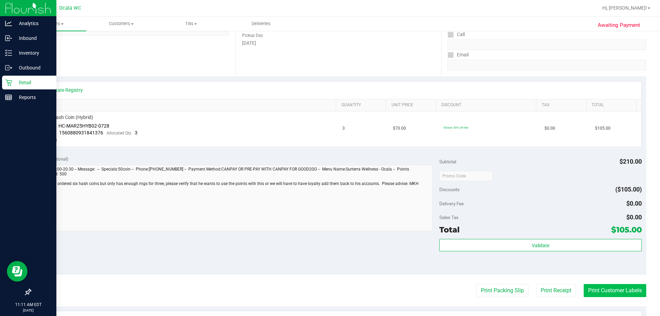
scroll to position [138, 0]
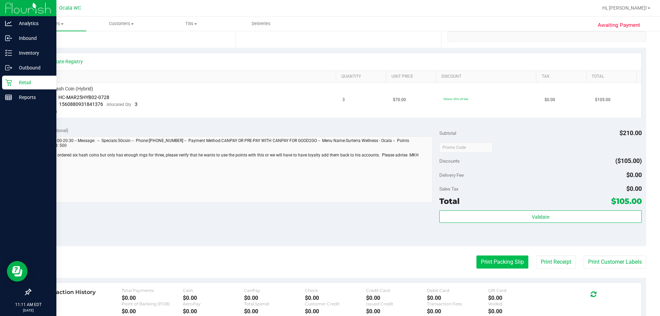
click at [327, 263] on button "Print Packing Slip" at bounding box center [503, 262] width 52 height 13
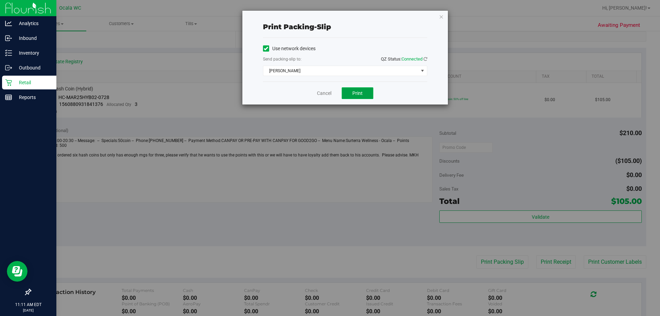
click at [327, 95] on span "Print" at bounding box center [358, 93] width 10 height 6
click at [320, 94] on link "Cancel" at bounding box center [324, 93] width 14 height 7
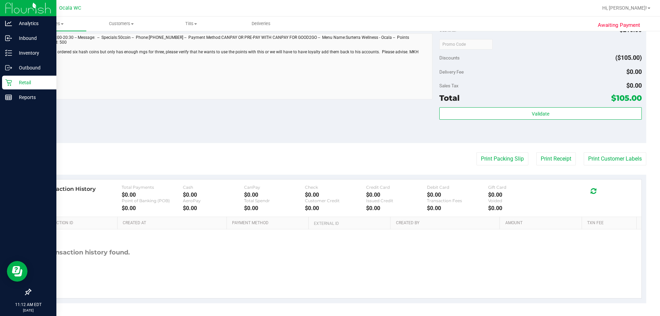
scroll to position [242, 0]
click at [327, 275] on div "No transaction history found." at bounding box center [338, 262] width 606 height 69
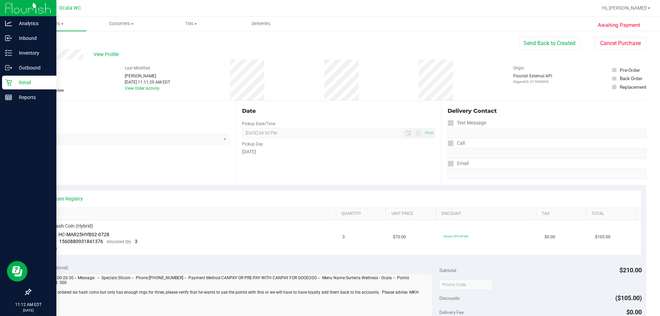
scroll to position [0, 0]
click at [18, 53] on p "Inventory" at bounding box center [32, 53] width 41 height 8
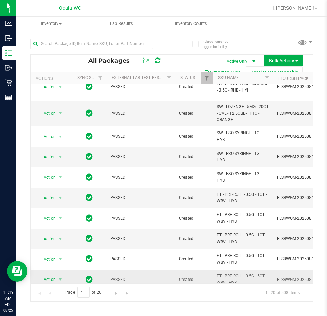
scroll to position [220, 0]
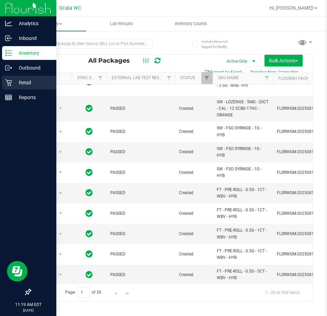
click at [10, 87] on div "Retail" at bounding box center [29, 83] width 54 height 14
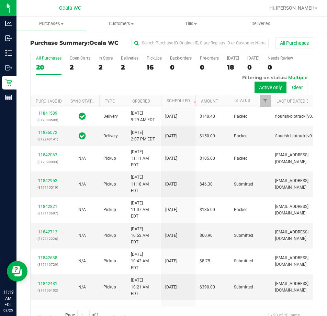
click at [152, 65] on div "16" at bounding box center [154, 67] width 15 height 8
click at [0, 0] on input "PickUps 16" at bounding box center [0, 0] width 0 height 0
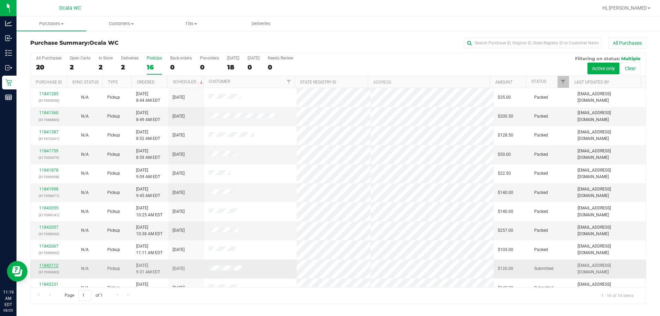
click at [50, 266] on link "11842112" at bounding box center [48, 265] width 19 height 5
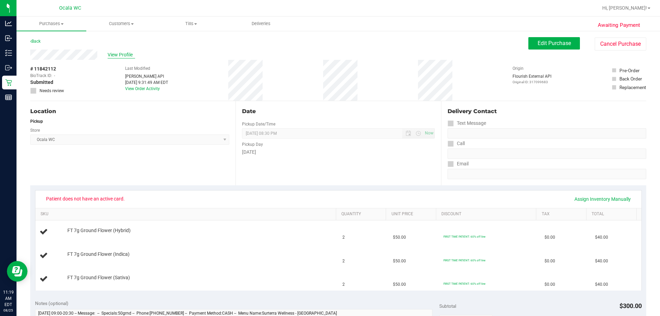
click at [118, 53] on span "View Profile" at bounding box center [122, 54] width 28 height 7
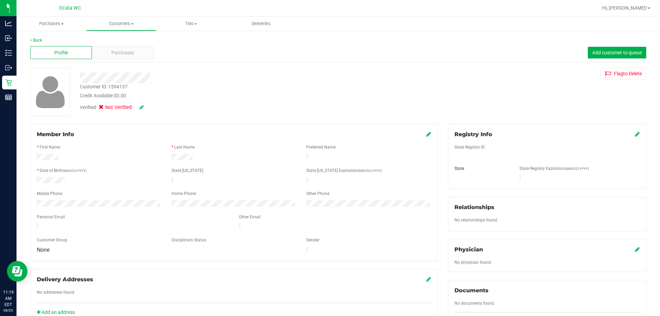
click at [327, 132] on icon at bounding box center [637, 134] width 5 height 6
click at [143, 106] on icon at bounding box center [142, 107] width 4 height 5
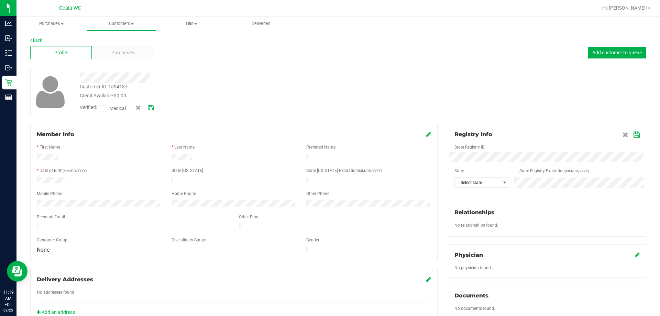
click at [308, 78] on div at bounding box center [231, 78] width 313 height 11
click at [327, 132] on icon at bounding box center [637, 135] width 6 height 6
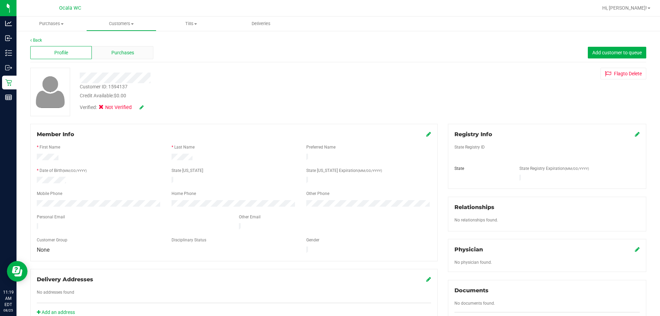
click at [124, 50] on span "Purchases" at bounding box center [122, 52] width 23 height 7
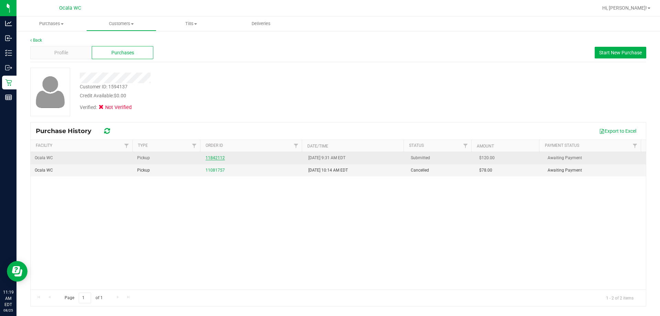
click at [214, 158] on link "11842112" at bounding box center [215, 157] width 19 height 5
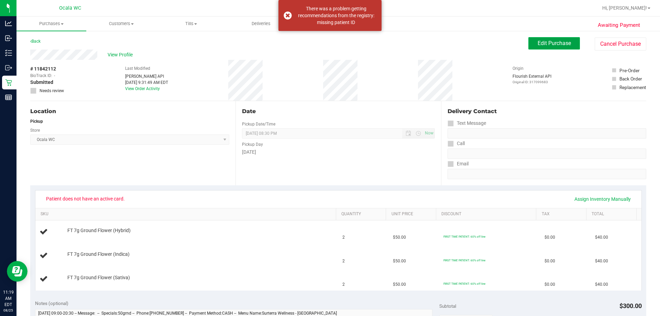
click at [327, 43] on span "Edit Purchase" at bounding box center [554, 43] width 33 height 7
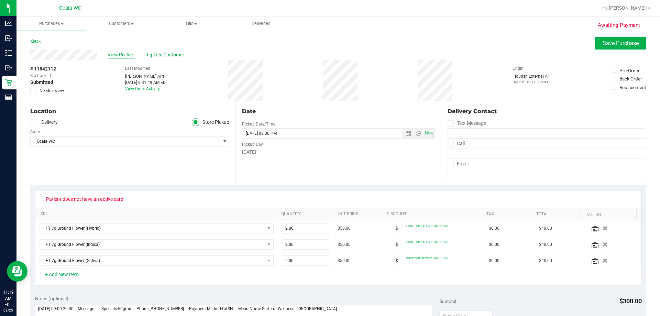
click at [124, 54] on span "View Profile" at bounding box center [122, 54] width 28 height 7
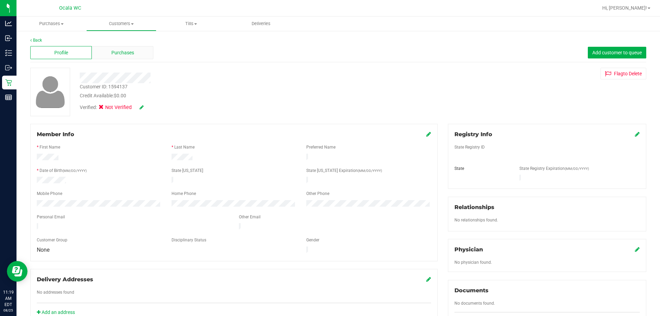
click at [136, 49] on div "Purchases" at bounding box center [123, 52] width 62 height 13
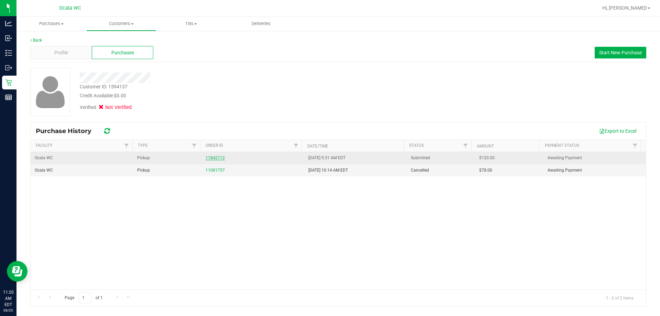
click at [218, 158] on link "11842112" at bounding box center [215, 157] width 19 height 5
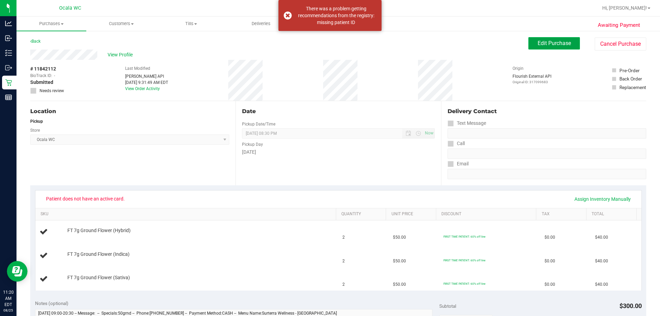
click at [327, 46] on button "Edit Purchase" at bounding box center [555, 43] width 52 height 12
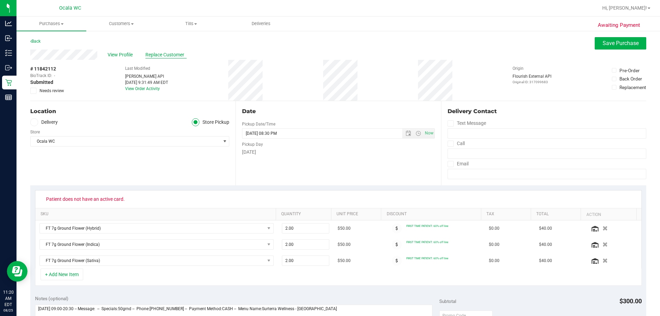
click at [168, 51] on span "Replace Customer" at bounding box center [165, 54] width 41 height 7
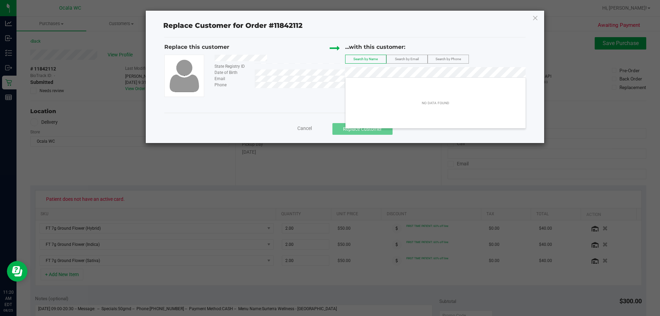
click at [264, 68] on div "Replace this customer State Registry ID Date of Birth Email Phone ...with this …" at bounding box center [345, 70] width 362 height 54
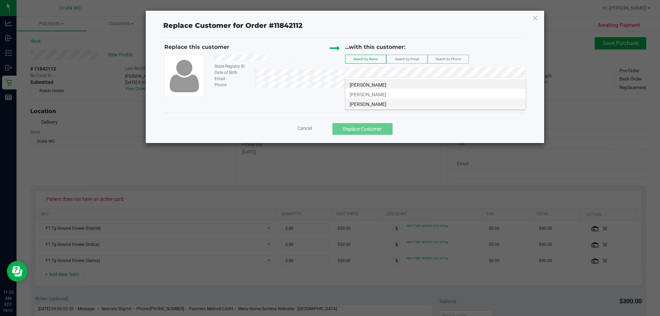
click at [327, 104] on span "CHARLENE WILLIAMS" at bounding box center [368, 104] width 37 height 6
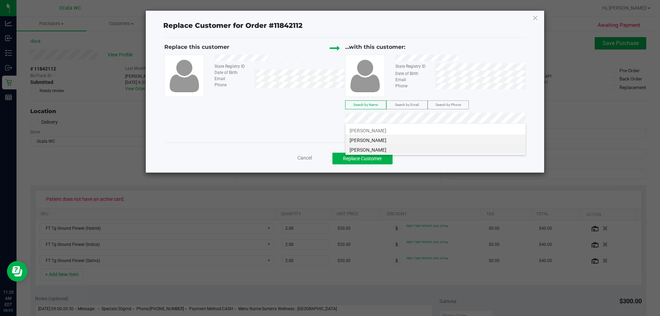
click at [327, 139] on li "Charlene Williams" at bounding box center [436, 139] width 180 height 10
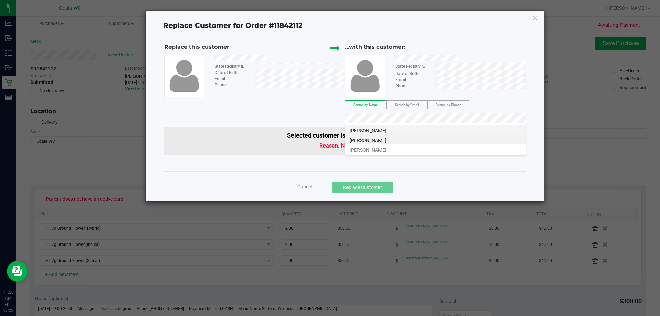
click at [327, 131] on li "Charlene Williams" at bounding box center [436, 130] width 180 height 10
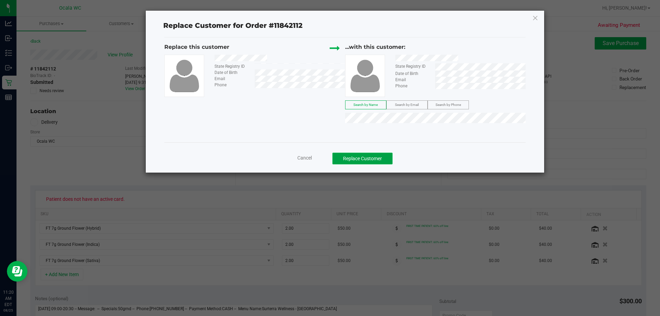
click at [327, 159] on button "Replace Customer" at bounding box center [363, 159] width 60 height 12
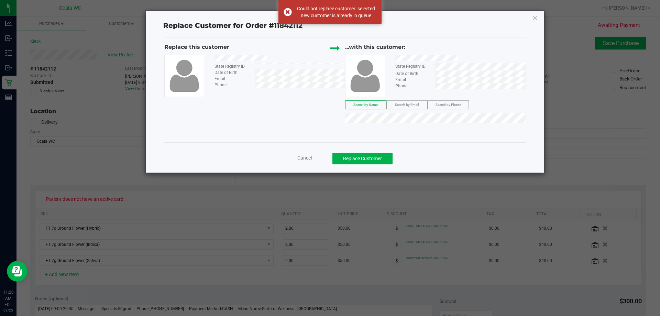
click at [307, 160] on span "Cancel" at bounding box center [305, 158] width 14 height 6
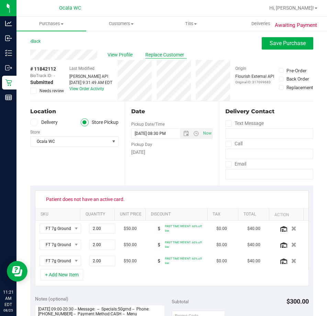
click at [169, 54] on span "Replace Customer" at bounding box center [165, 54] width 41 height 7
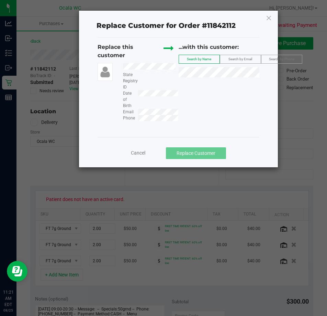
click at [210, 60] on span "Search by Name" at bounding box center [199, 59] width 24 height 4
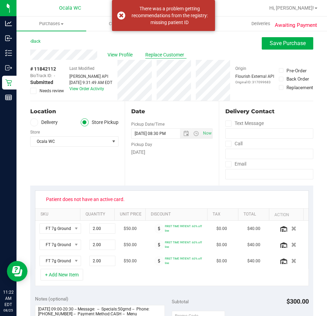
click at [164, 58] on span "Replace Customer" at bounding box center [165, 54] width 41 height 7
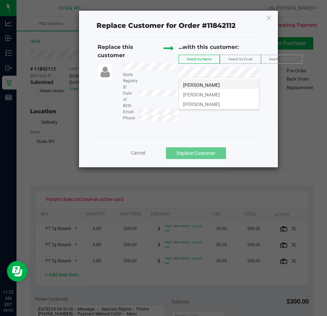
click at [217, 84] on span "[PERSON_NAME]" at bounding box center [201, 85] width 37 height 6
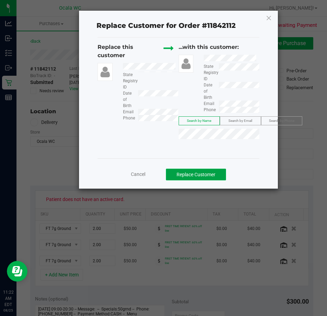
click at [205, 173] on button "Replace Customer" at bounding box center [196, 175] width 60 height 12
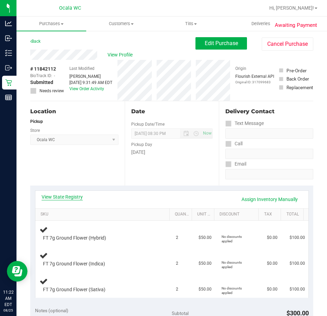
click at [62, 197] on link "View State Registry" at bounding box center [62, 196] width 41 height 7
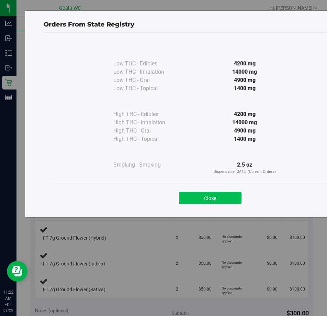
click at [196, 203] on button "Close" at bounding box center [210, 198] width 63 height 12
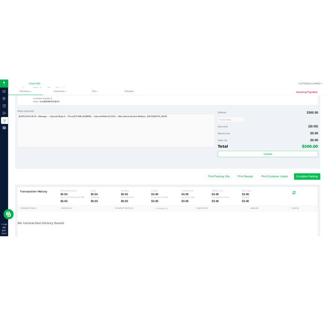
scroll to position [241, 0]
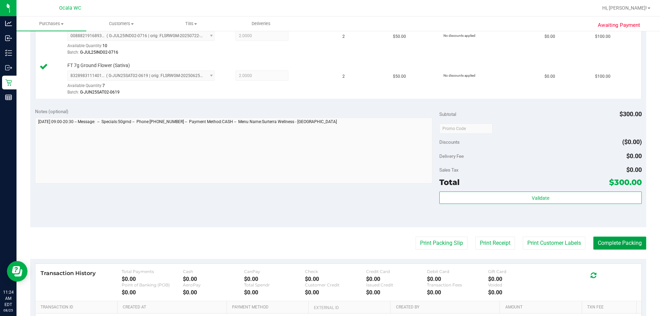
click at [327, 241] on button "Complete Packing" at bounding box center [620, 243] width 53 height 13
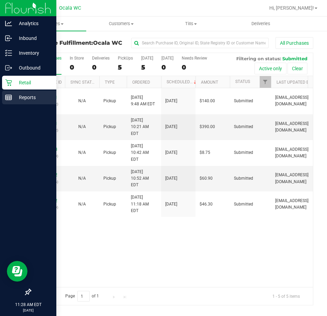
click at [17, 98] on p "Reports" at bounding box center [32, 97] width 41 height 8
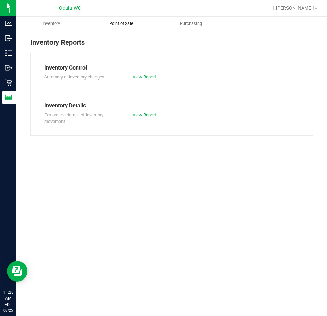
click at [126, 21] on span "Point of Sale" at bounding box center [121, 24] width 43 height 6
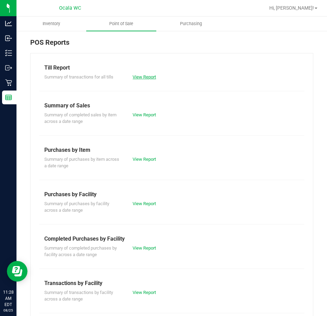
click at [150, 76] on link "View Report" at bounding box center [144, 76] width 23 height 5
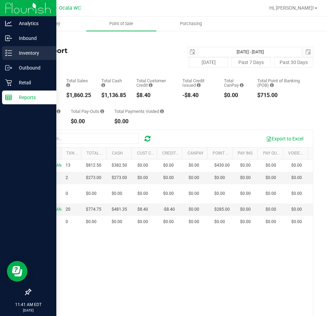
click at [10, 54] on icon at bounding box center [8, 53] width 7 height 7
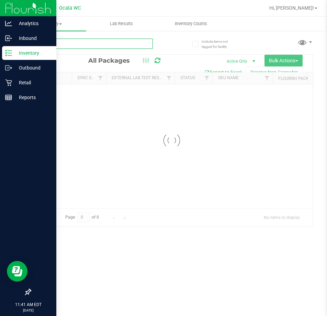
click at [68, 44] on div "Inventory All packages All inventory Waste log Create inventory Lab Results Inv…" at bounding box center [172, 166] width 311 height 299
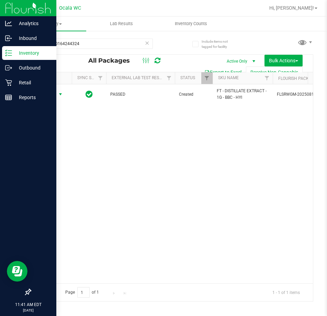
click at [45, 94] on span "Action" at bounding box center [46, 94] width 19 height 10
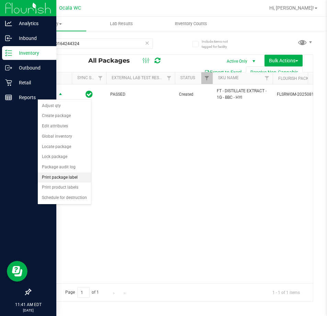
drag, startPoint x: 74, startPoint y: 175, endPoint x: 73, endPoint y: 180, distance: 4.3
click at [74, 175] on li "Print package label" at bounding box center [64, 177] width 53 height 10
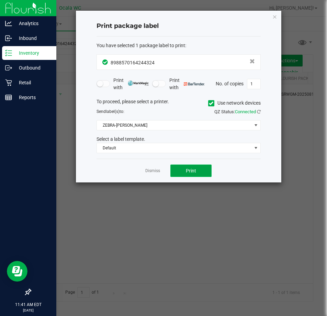
click at [195, 172] on span "Print" at bounding box center [191, 171] width 10 height 6
click at [157, 165] on div "Dismiss Print" at bounding box center [179, 171] width 164 height 24
click at [153, 172] on link "Dismiss" at bounding box center [152, 171] width 15 height 6
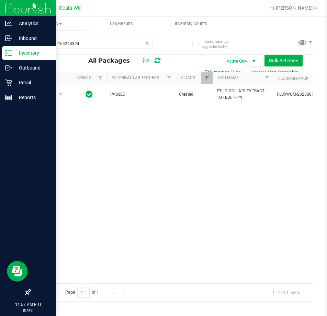
click at [11, 47] on div "Inventory" at bounding box center [29, 53] width 54 height 14
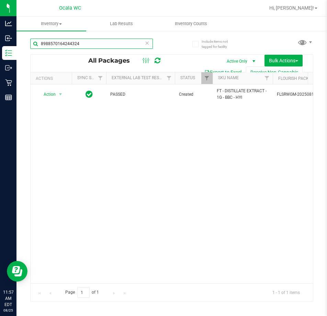
click at [0, 30] on html "Analytics Inbound Inventory Outbound Retail Reports 11:57 AM EDT 08/25/2025 08/…" at bounding box center [163, 158] width 327 height 316
type input "hash burger"
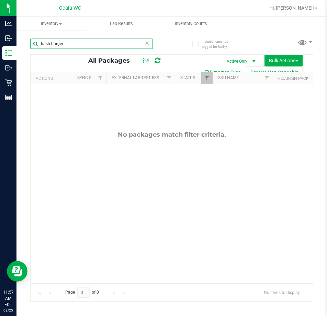
drag, startPoint x: 84, startPoint y: 44, endPoint x: -211, endPoint y: 35, distance: 294.6
click at [0, 35] on html "Analytics Inbound Inventory Outbound Retail Reports 11:57 AM EDT 08/25/2025 08/…" at bounding box center [163, 158] width 327 height 316
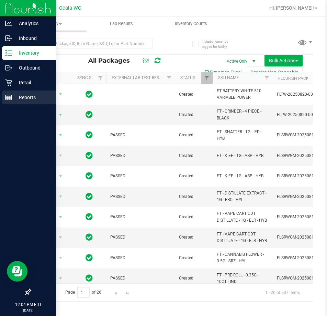
click at [7, 97] on line at bounding box center [9, 97] width 6 height 0
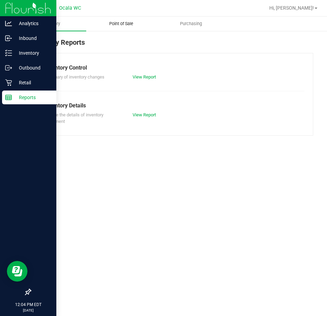
click at [119, 21] on span "Point of Sale" at bounding box center [121, 24] width 43 height 6
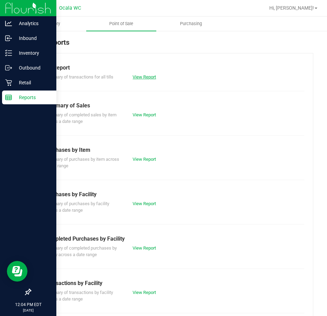
click at [143, 75] on link "View Report" at bounding box center [144, 76] width 23 height 5
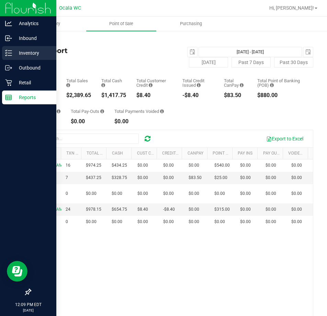
click at [10, 52] on icon at bounding box center [8, 53] width 7 height 7
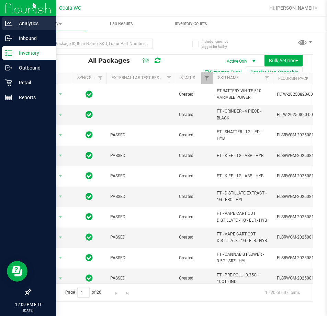
click at [15, 25] on p "Analytics" at bounding box center [32, 23] width 41 height 8
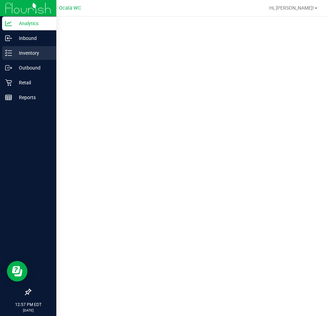
click at [9, 51] on line at bounding box center [10, 51] width 4 height 0
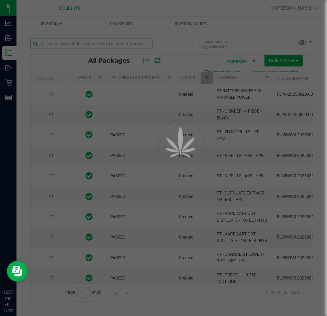
click at [109, 44] on div at bounding box center [163, 158] width 327 height 316
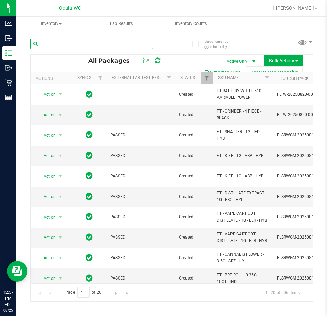
drag, startPoint x: 109, startPoint y: 41, endPoint x: 113, endPoint y: 39, distance: 4.5
click at [110, 44] on input "text" at bounding box center [91, 44] width 123 height 10
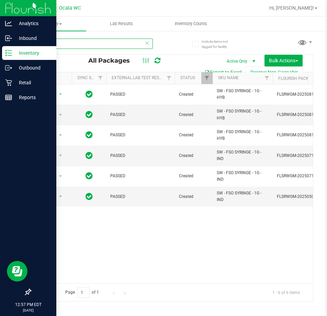
type input "fso"
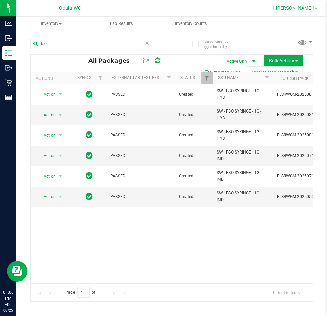
click at [297, 5] on span "Hi, [PERSON_NAME]!" at bounding box center [292, 8] width 45 height 6
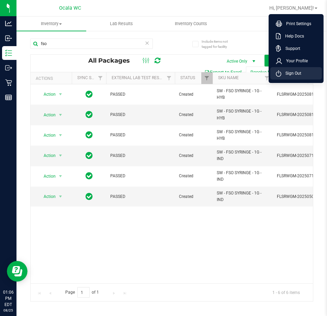
click at [296, 72] on span "Sign Out" at bounding box center [292, 73] width 20 height 7
